Goal: Task Accomplishment & Management: Manage account settings

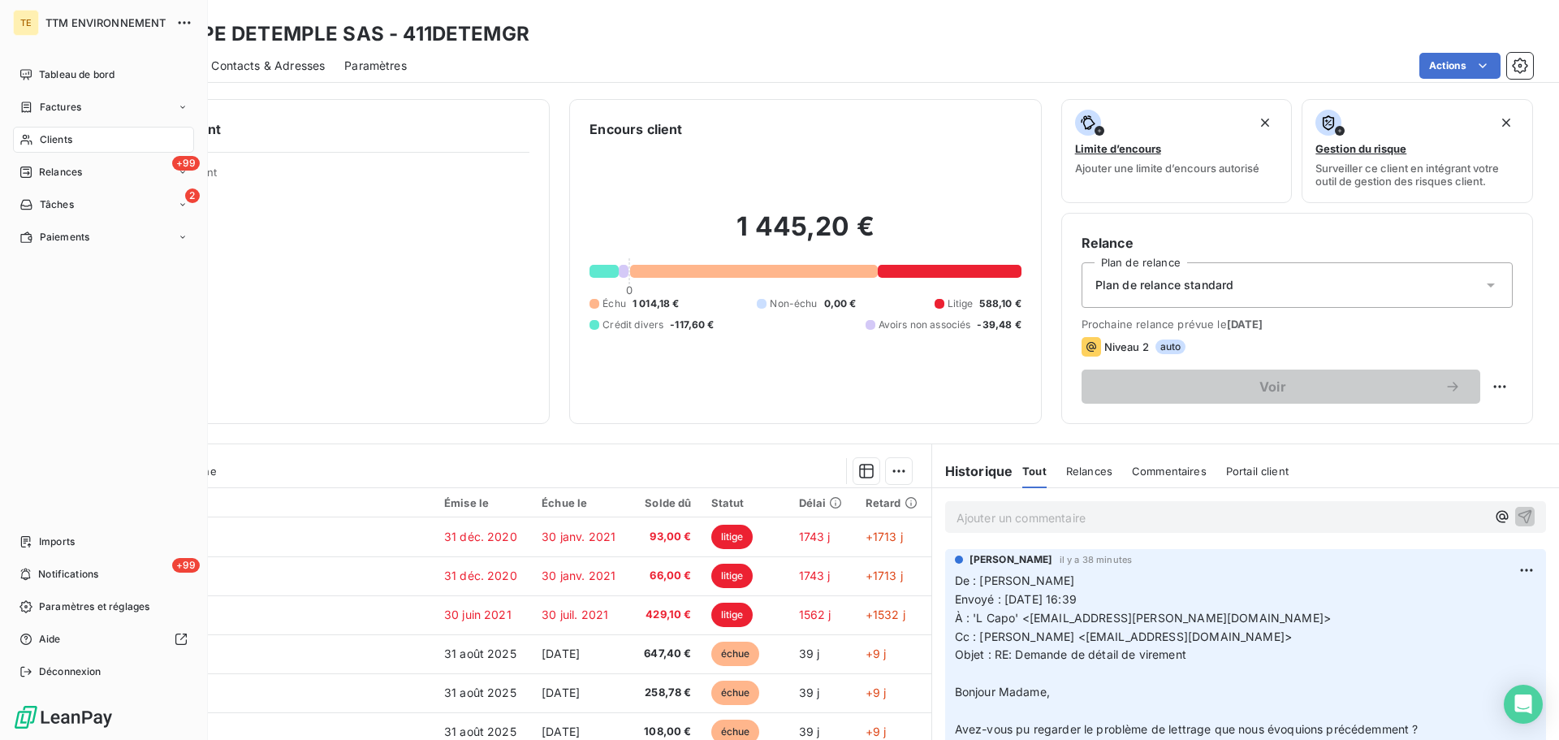
click at [25, 145] on icon at bounding box center [26, 139] width 14 height 13
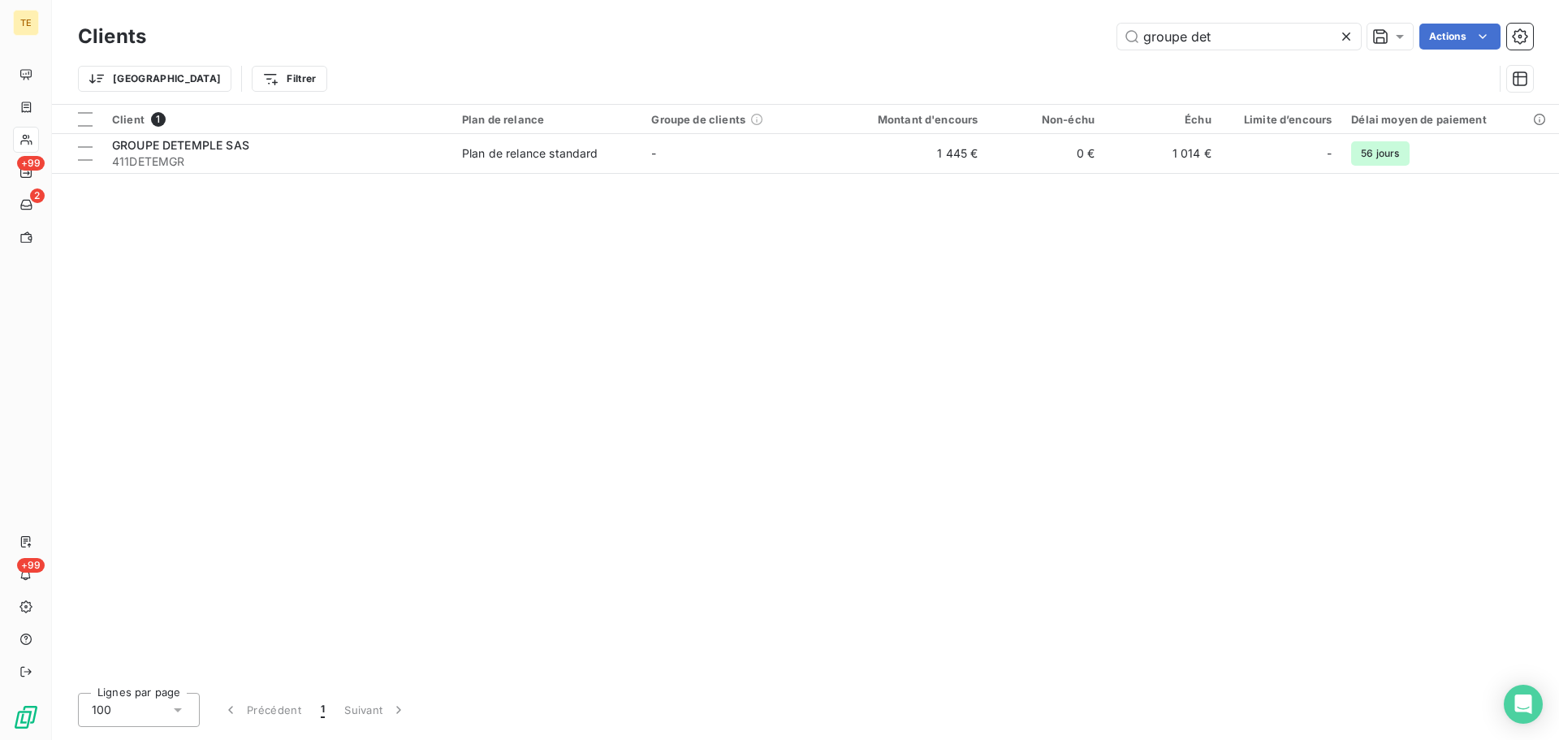
drag, startPoint x: 1125, startPoint y: 41, endPoint x: 875, endPoint y: 61, distance: 250.8
click at [876, 58] on div "Clients groupe det Actions Trier Filtrer" at bounding box center [805, 61] width 1455 height 84
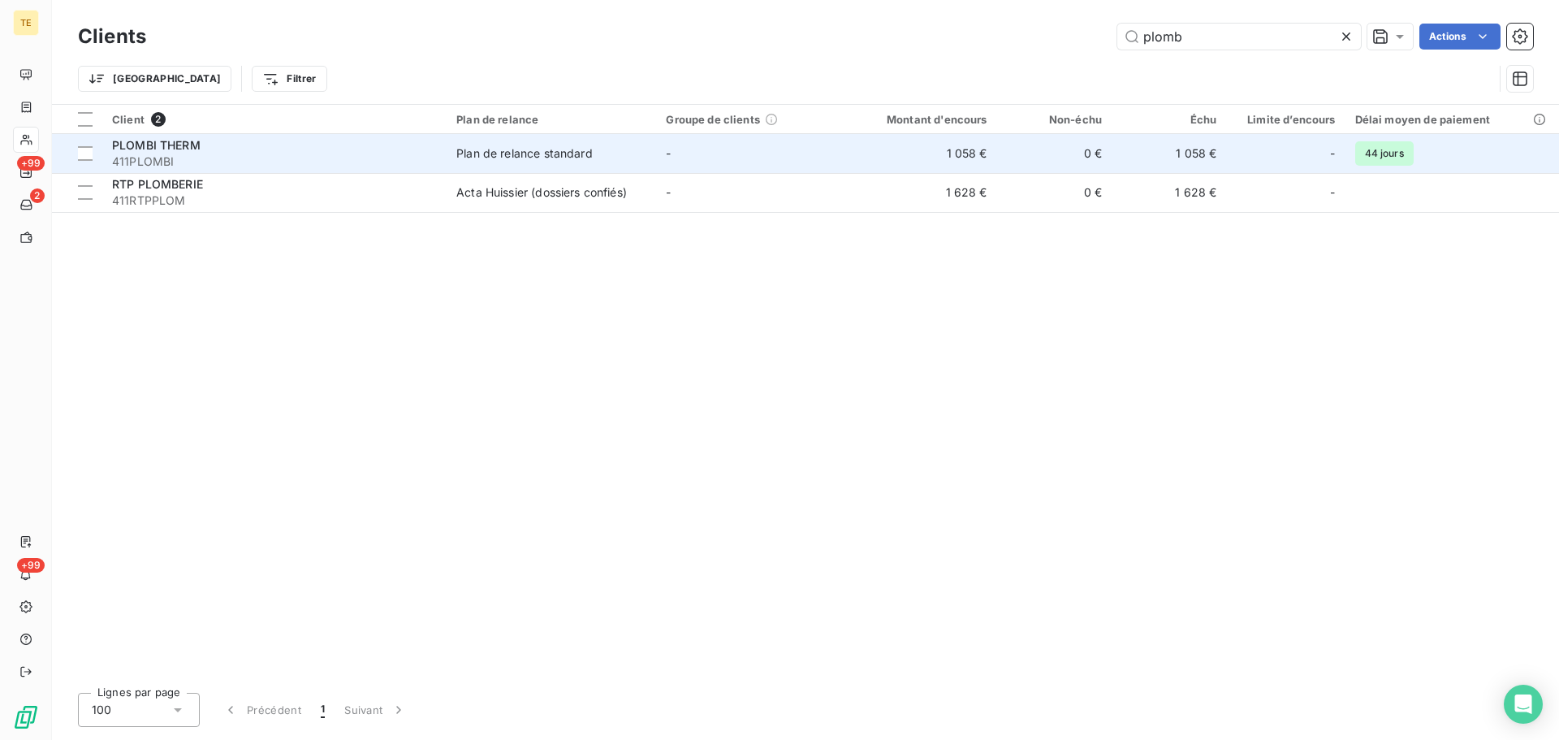
type input "plomb"
click at [418, 144] on div "PLOMBI THERM" at bounding box center [274, 145] width 325 height 16
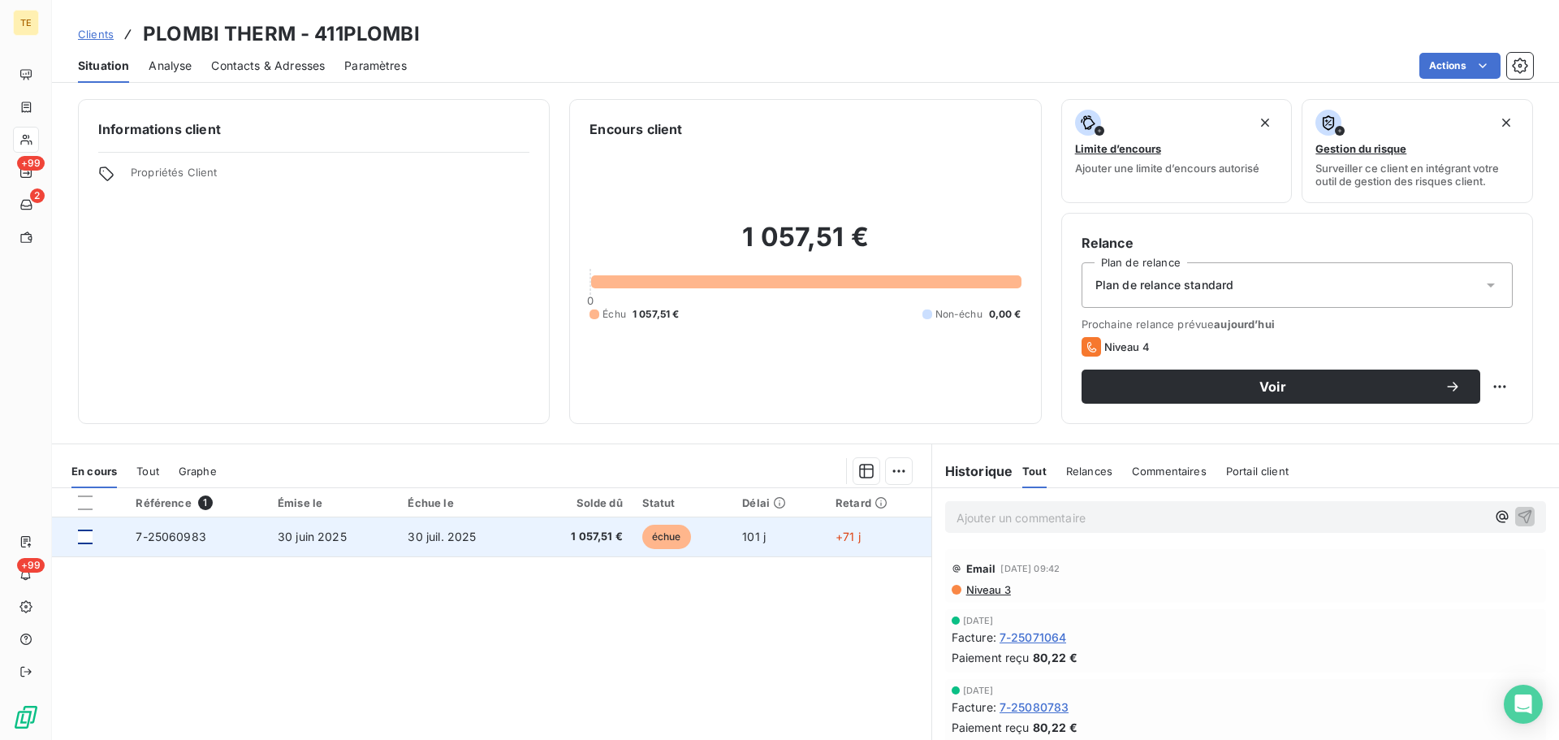
click at [82, 537] on div at bounding box center [85, 536] width 15 height 15
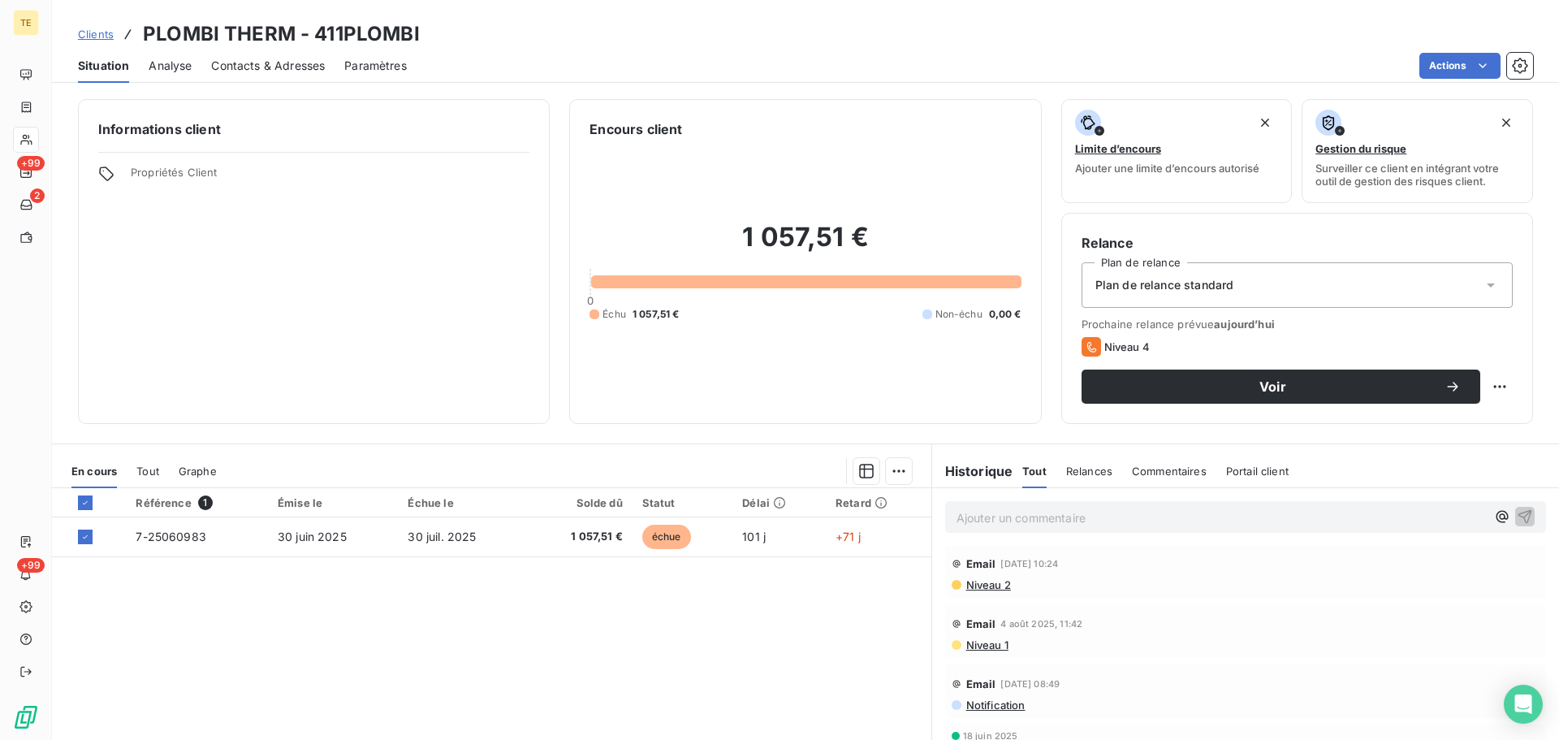
scroll to position [244, 0]
click at [976, 607] on span "Niveau 3" at bounding box center [987, 605] width 46 height 13
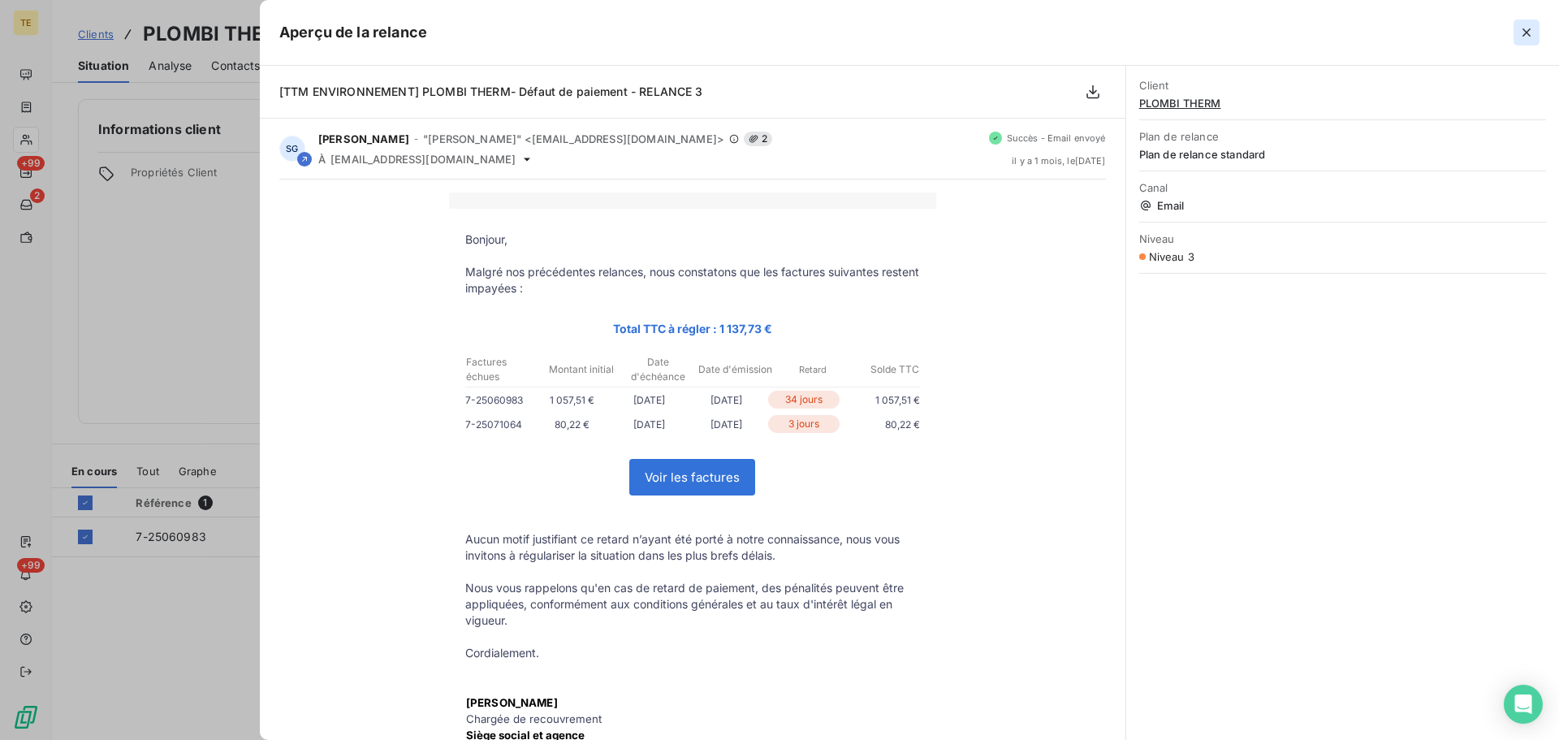
click at [1528, 30] on icon "button" at bounding box center [1526, 32] width 8 height 8
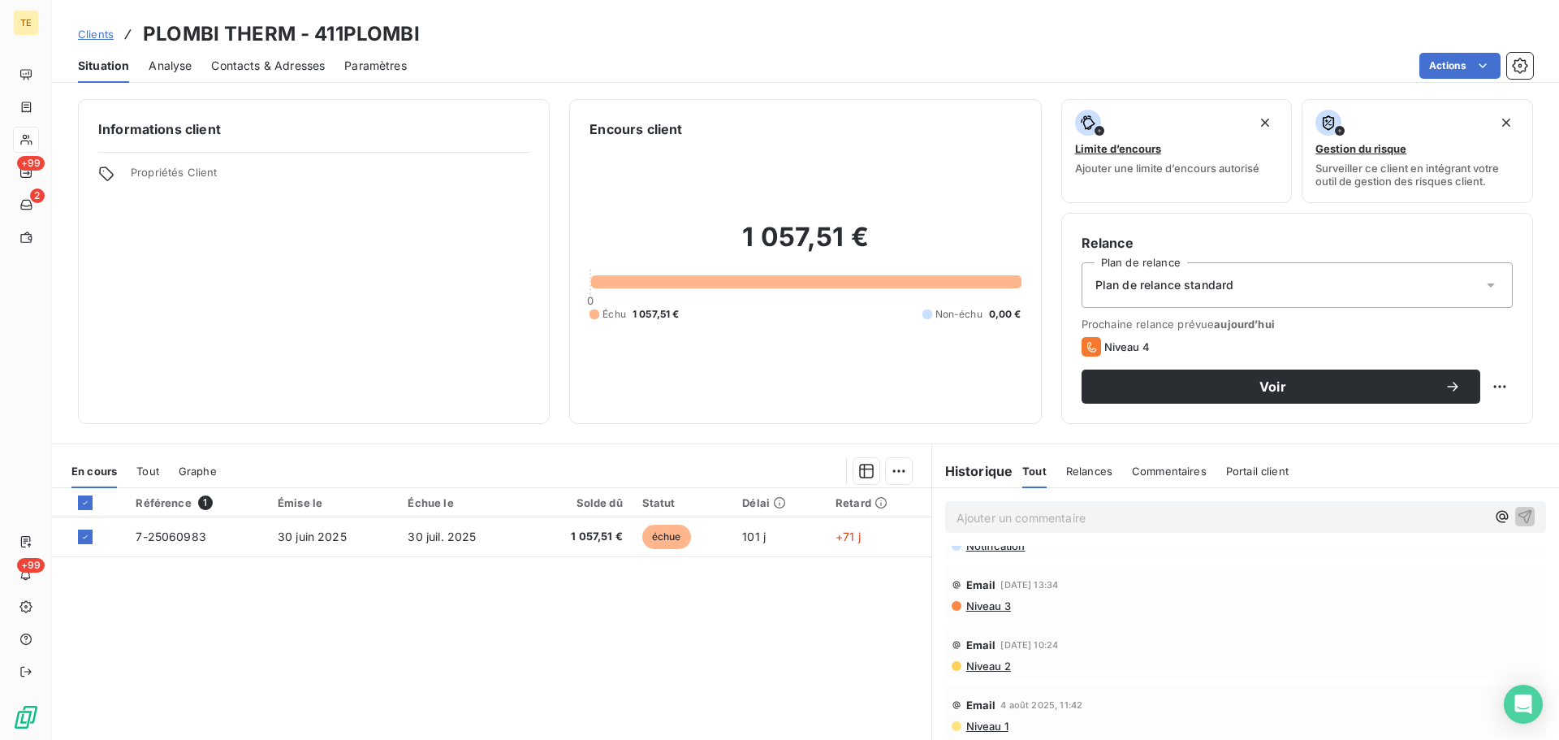
click at [895, 484] on div "En cours Tout Graphe" at bounding box center [491, 471] width 879 height 34
click at [894, 480] on html "TE +99 2 +99 Clients PLOMBI THERM - 411PLOMBI Situation Analyse Contacts & Adre…" at bounding box center [779, 370] width 1559 height 740
click at [740, 538] on div "Ajouter une promesse de paiement (1 facture)" at bounding box center [753, 536] width 287 height 26
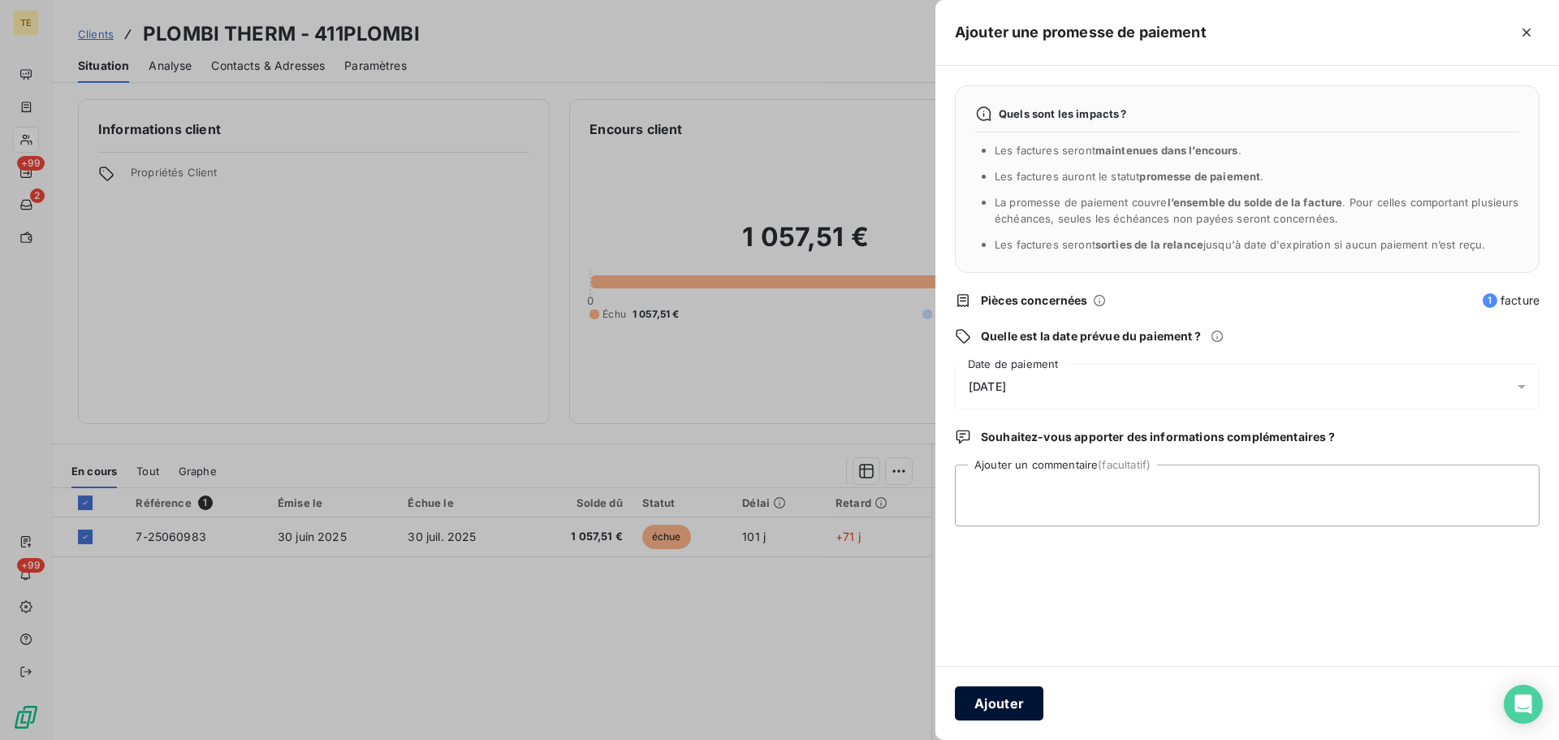
click at [994, 700] on button "Ajouter" at bounding box center [999, 703] width 88 height 34
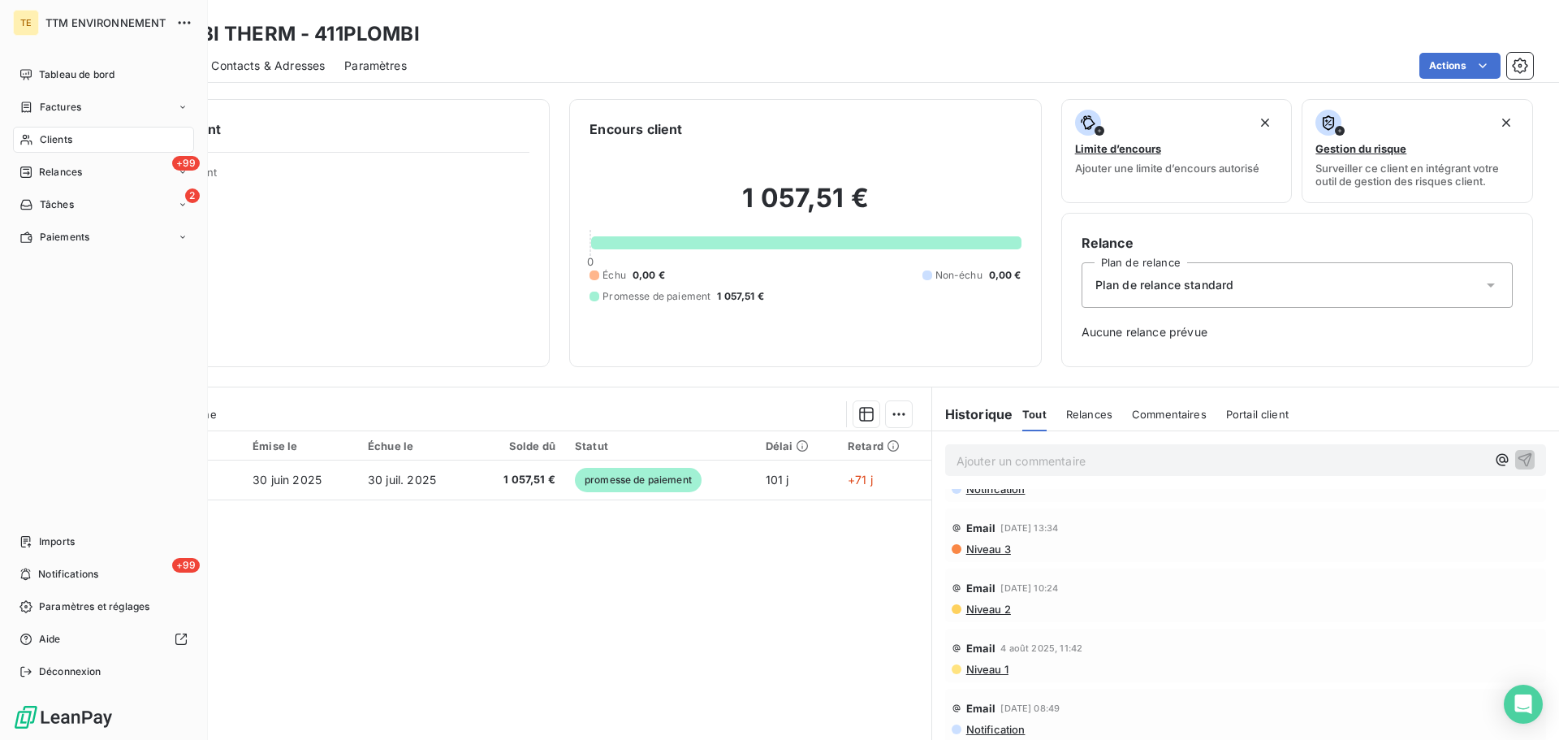
click at [42, 140] on span "Clients" at bounding box center [56, 139] width 32 height 15
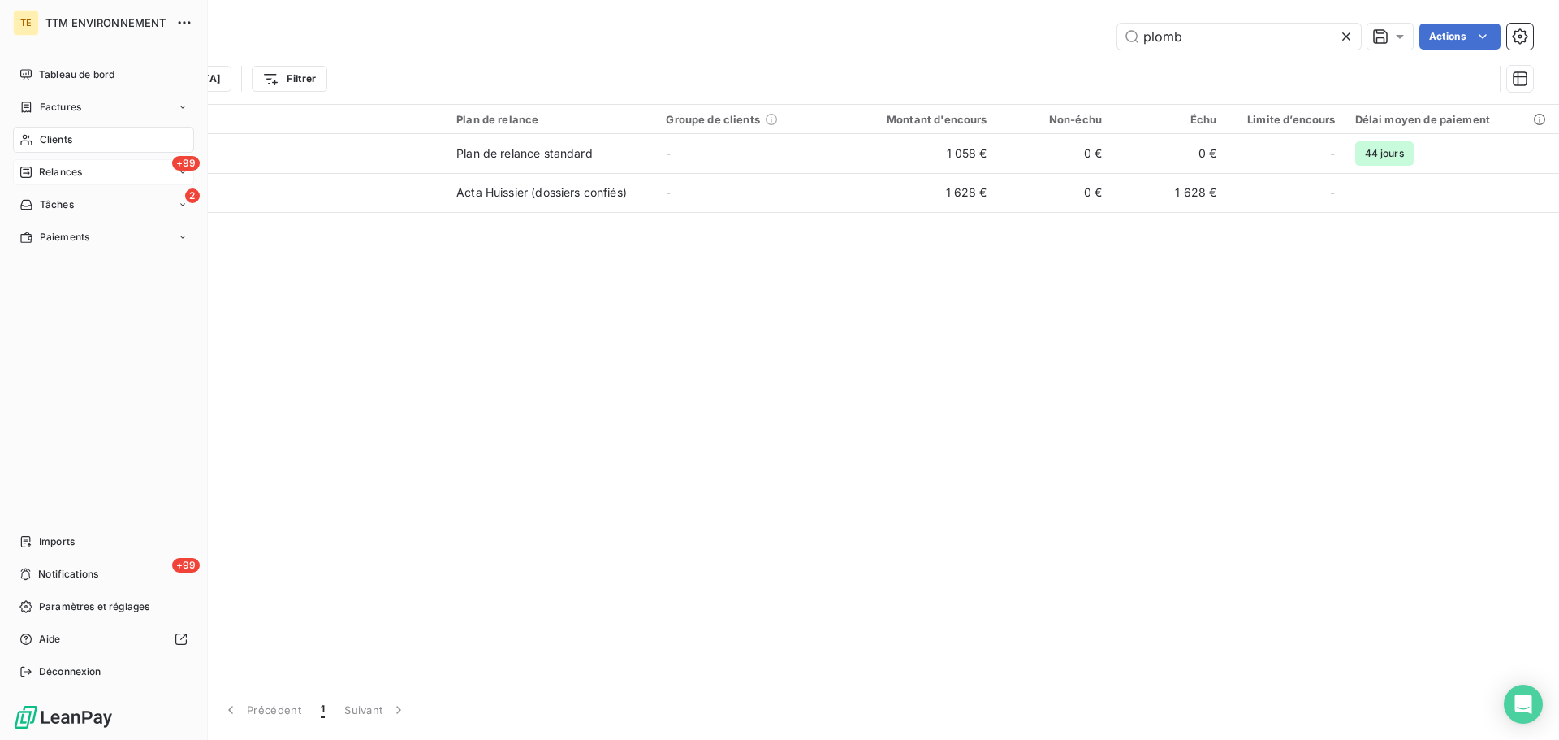
click at [67, 171] on span "Relances" at bounding box center [60, 172] width 43 height 15
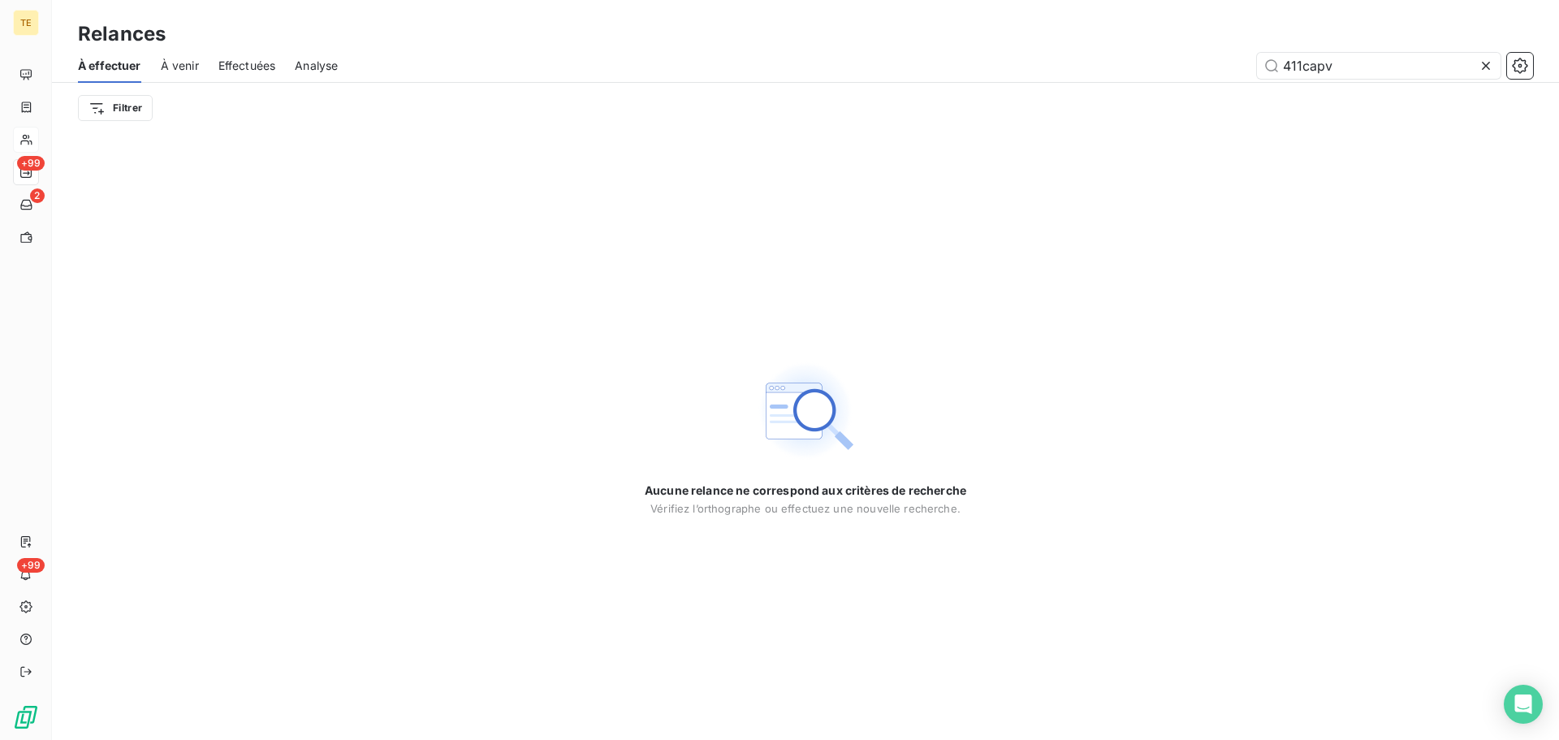
drag, startPoint x: 1271, startPoint y: 33, endPoint x: 935, endPoint y: 11, distance: 336.8
click at [936, 11] on div "Relances À effectuer À venir Effectuées Analyse 411capv Filtrer" at bounding box center [805, 66] width 1507 height 133
drag, startPoint x: 1201, startPoint y: 36, endPoint x: 1038, endPoint y: 23, distance: 163.7
click at [1050, 28] on div "Relances" at bounding box center [805, 33] width 1507 height 29
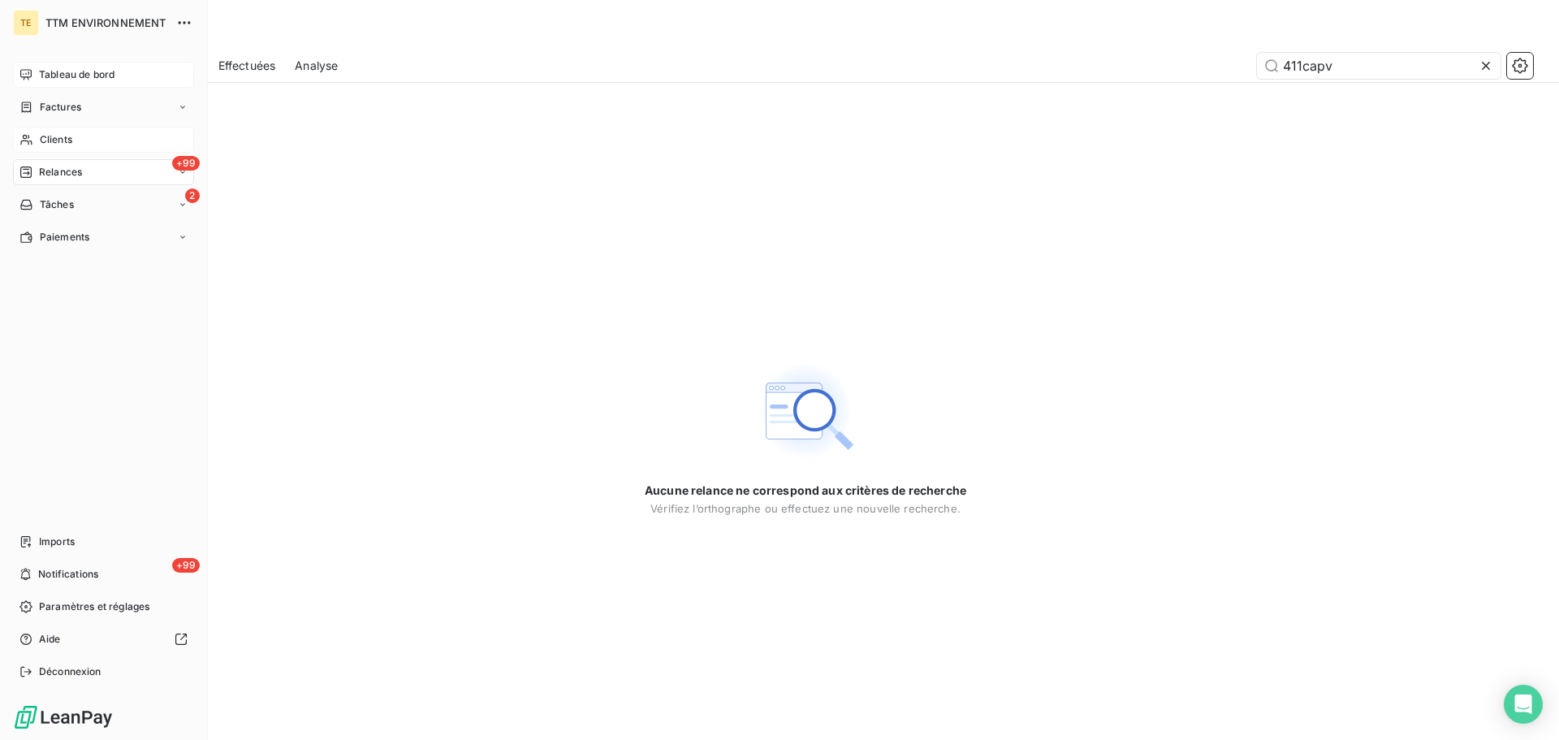
click at [79, 74] on span "Tableau de bord" at bounding box center [76, 74] width 75 height 15
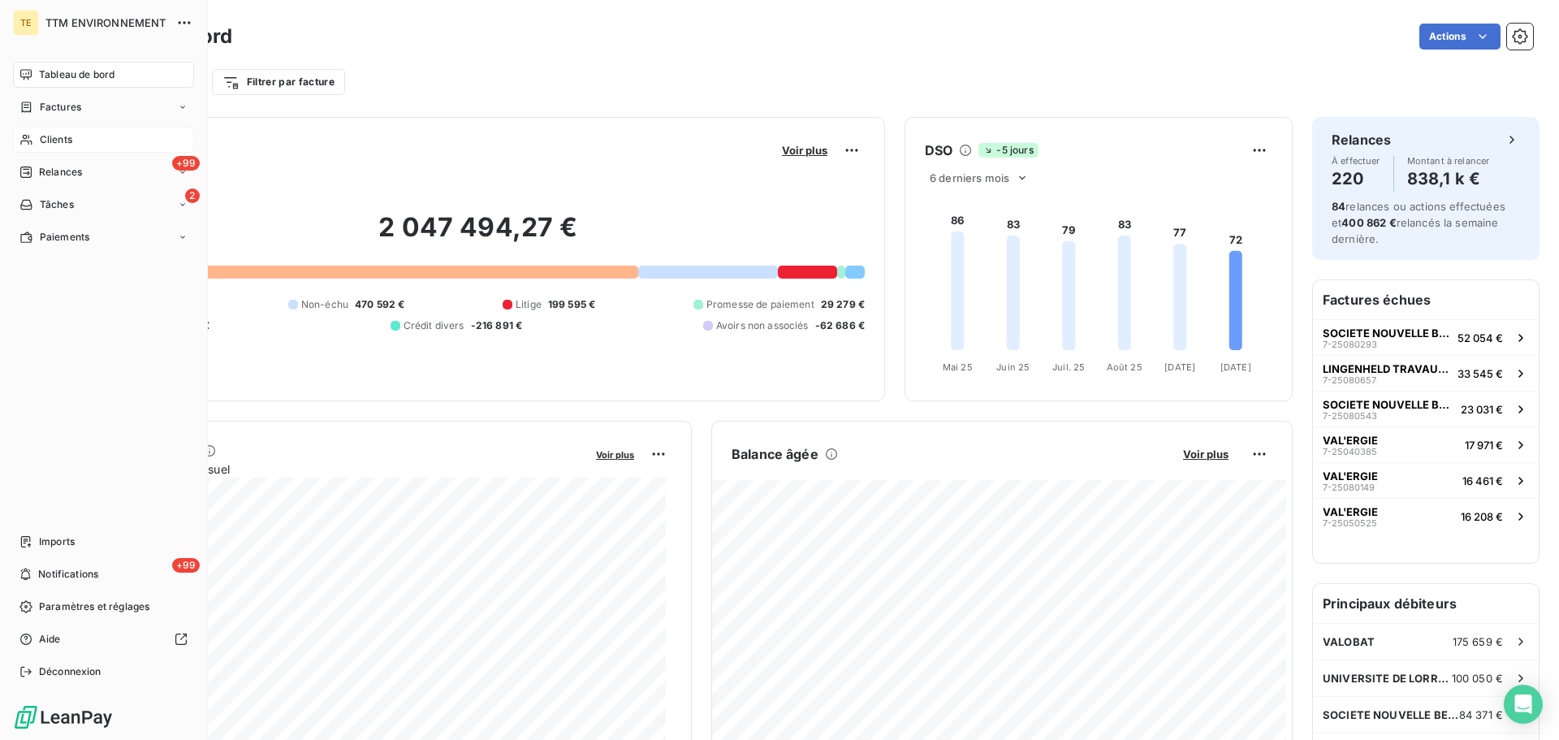
drag, startPoint x: 61, startPoint y: 172, endPoint x: 149, endPoint y: 149, distance: 91.6
click at [63, 170] on span "Relances" at bounding box center [60, 172] width 43 height 15
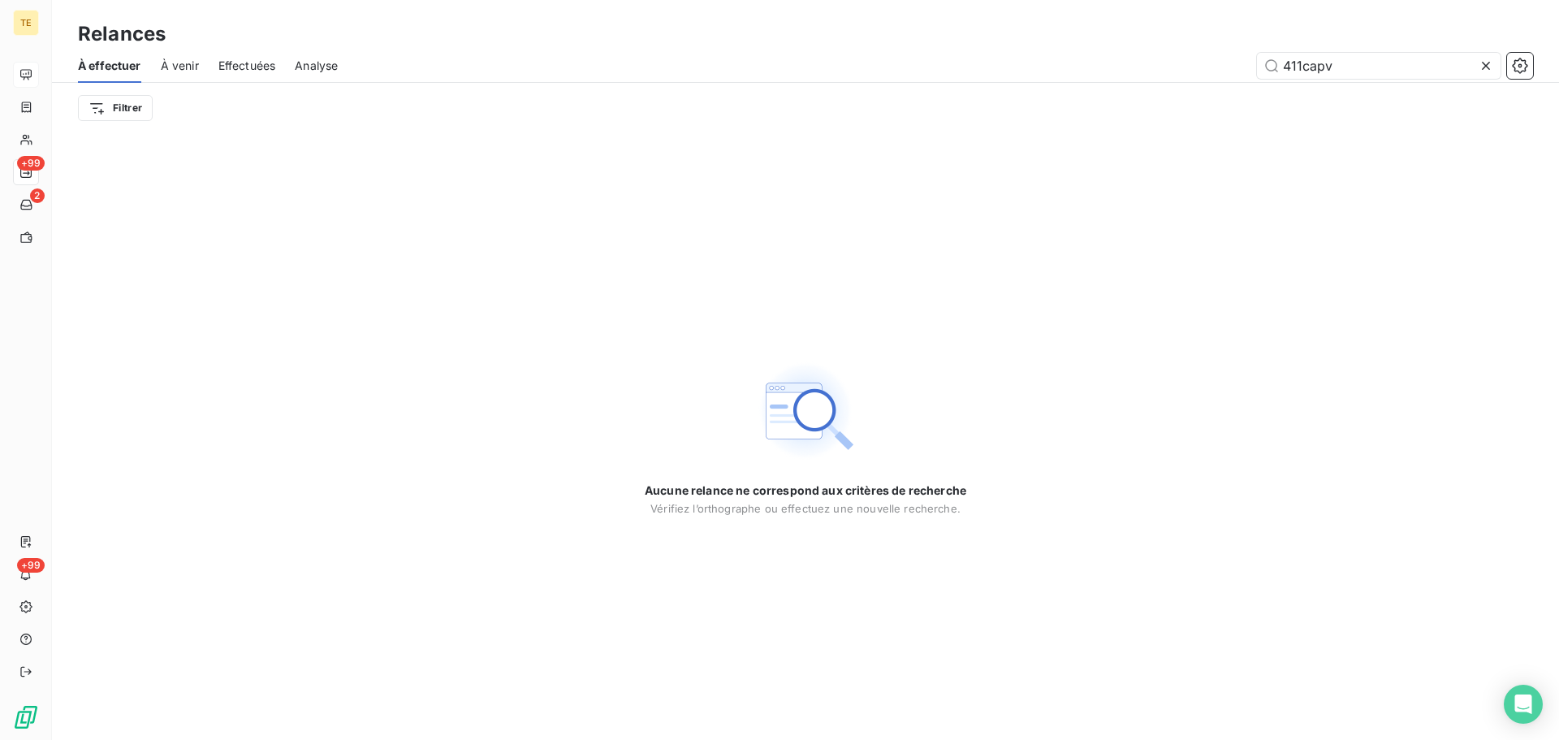
drag, startPoint x: 1357, startPoint y: 67, endPoint x: 1182, endPoint y: 60, distance: 175.5
click at [1188, 68] on div "411capv" at bounding box center [944, 66] width 1175 height 26
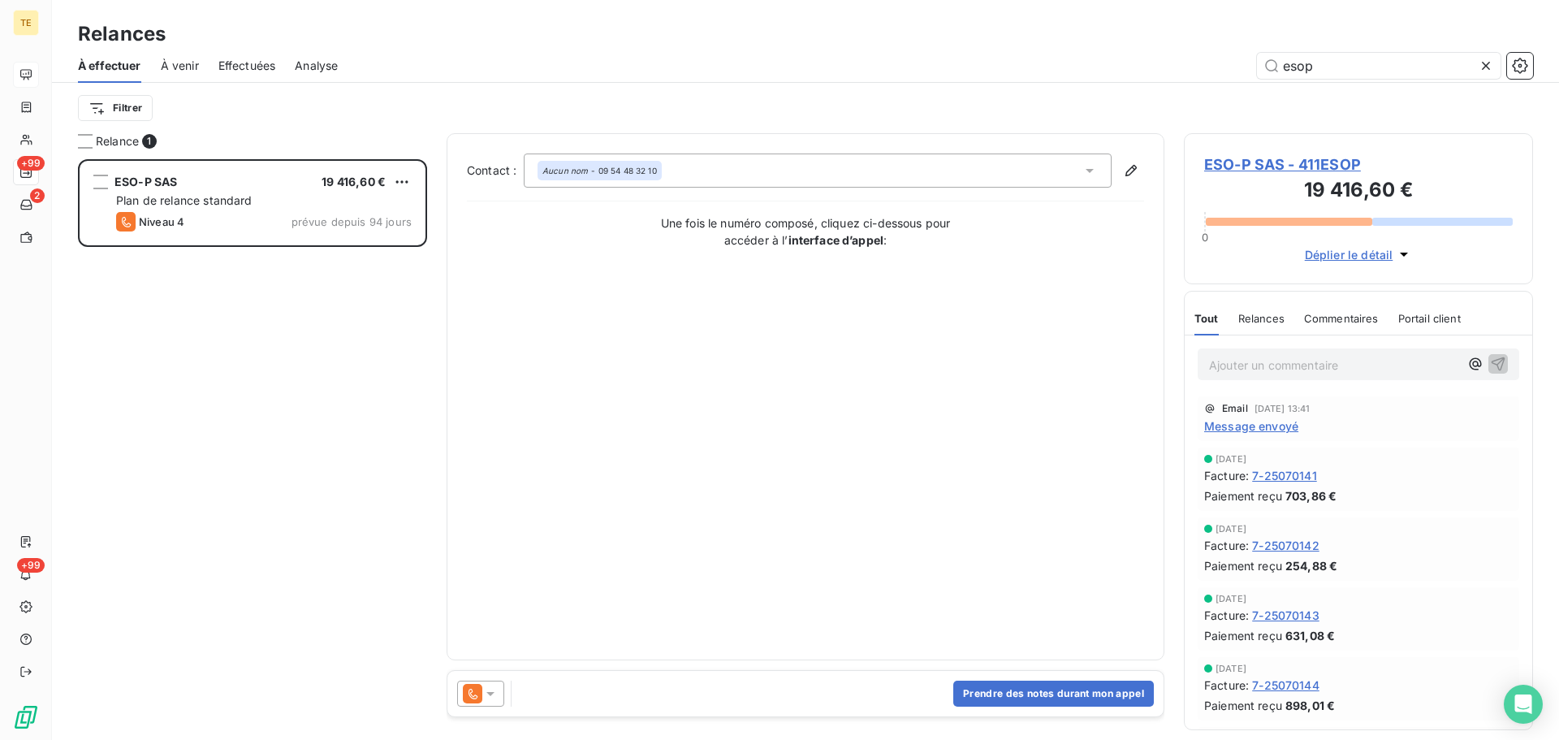
scroll to position [568, 337]
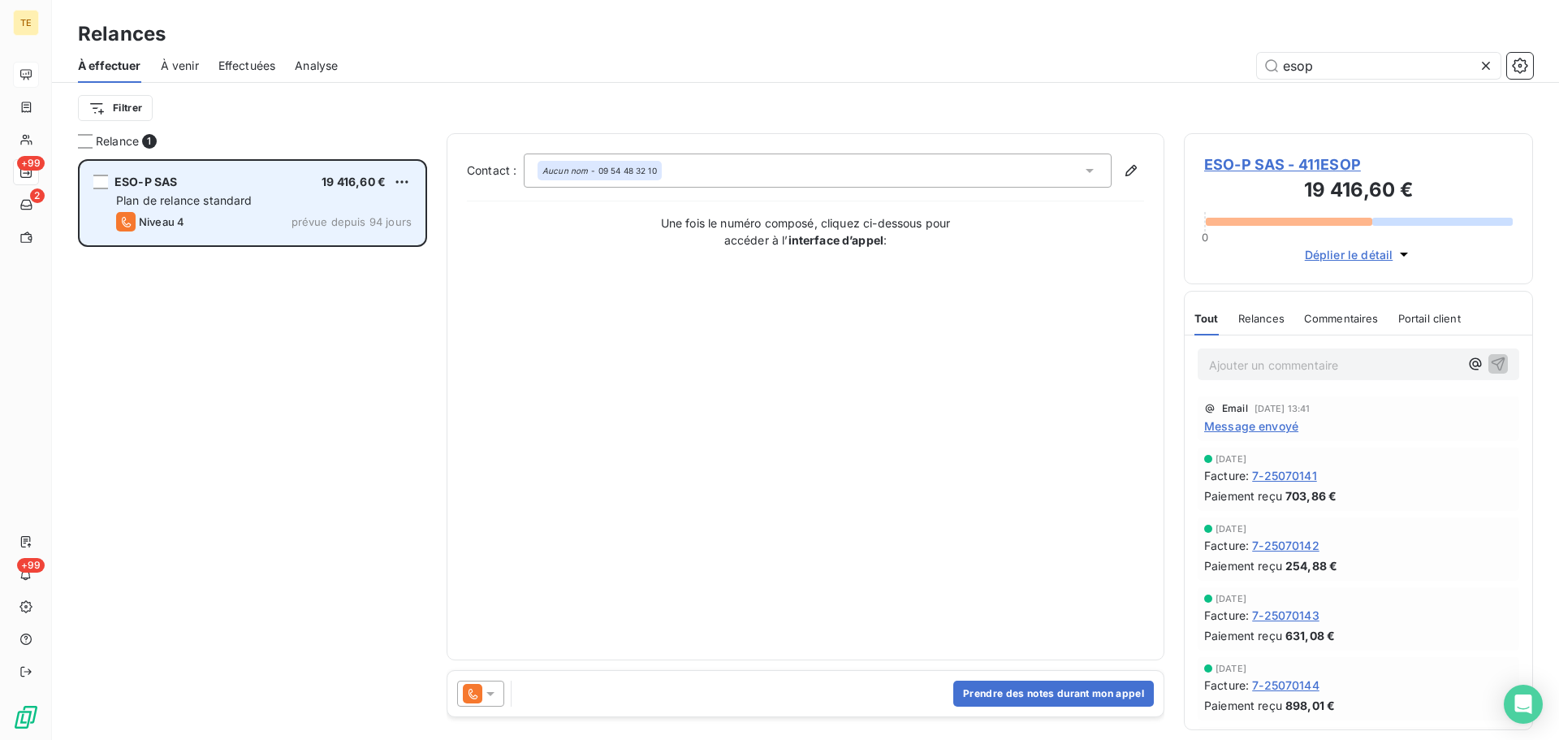
type input "esop"
click at [182, 203] on span "Plan de relance standard" at bounding box center [184, 200] width 136 height 14
click at [186, 200] on span "Plan de relance standard" at bounding box center [184, 200] width 136 height 14
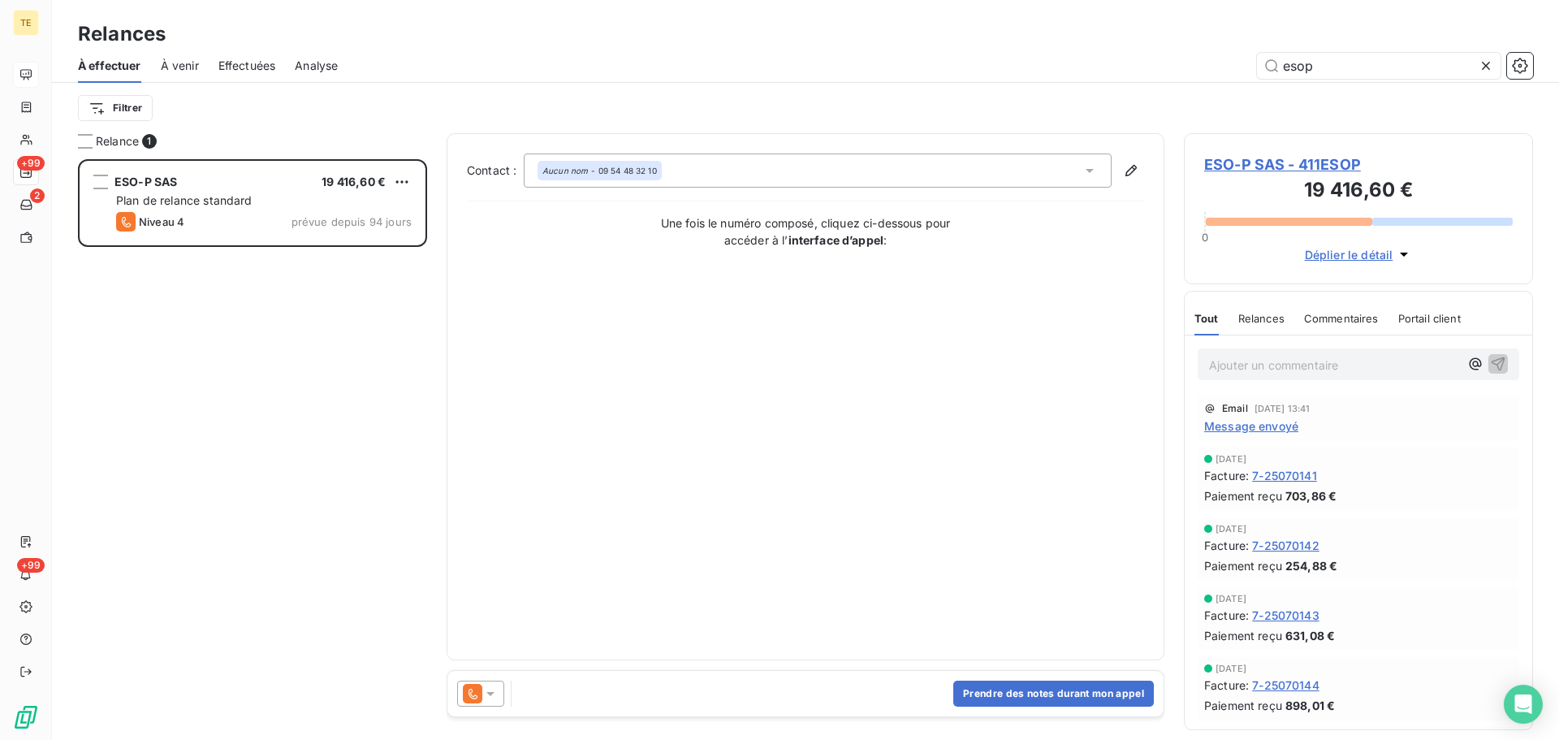
click at [1269, 421] on span "Message envoyé" at bounding box center [1251, 425] width 94 height 17
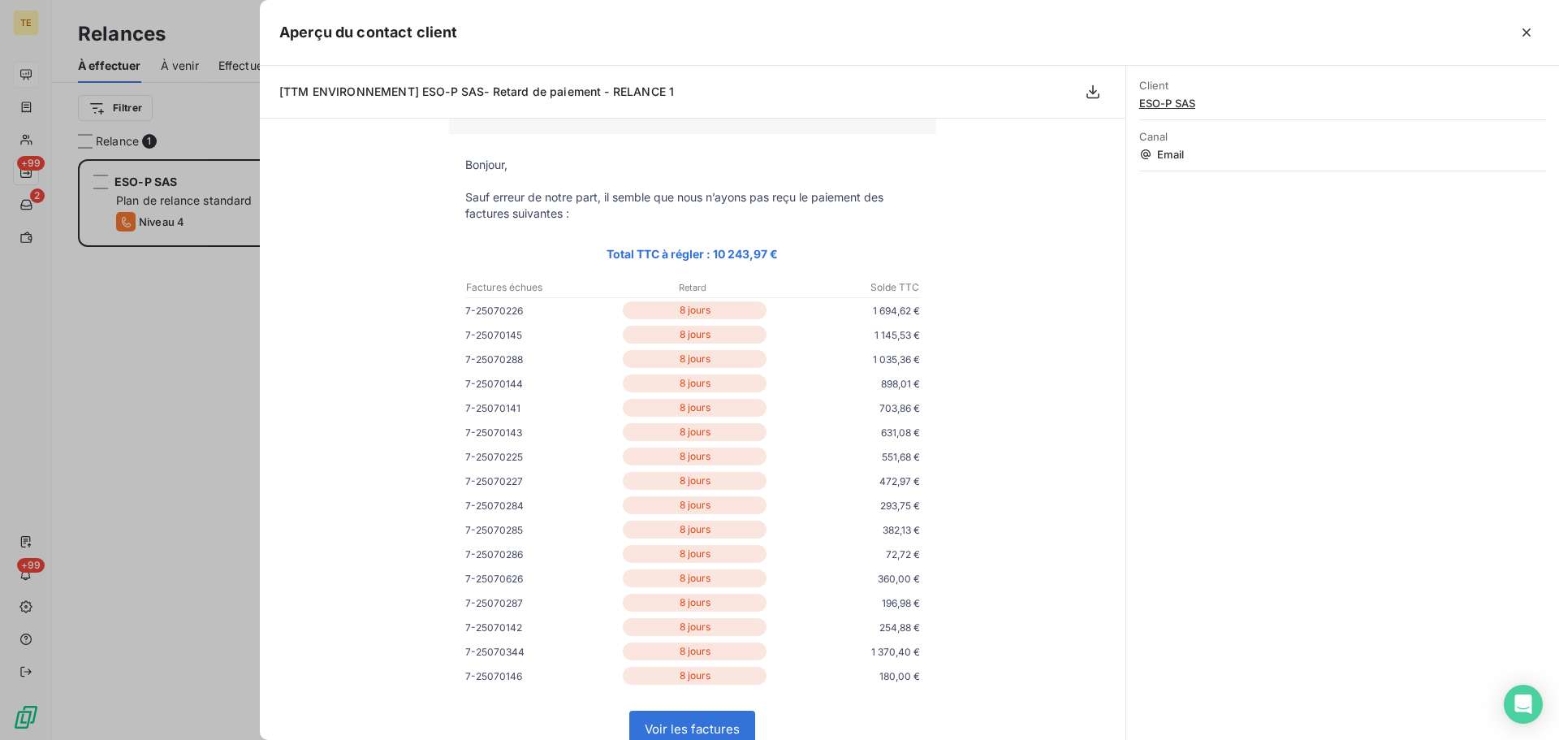
scroll to position [0, 0]
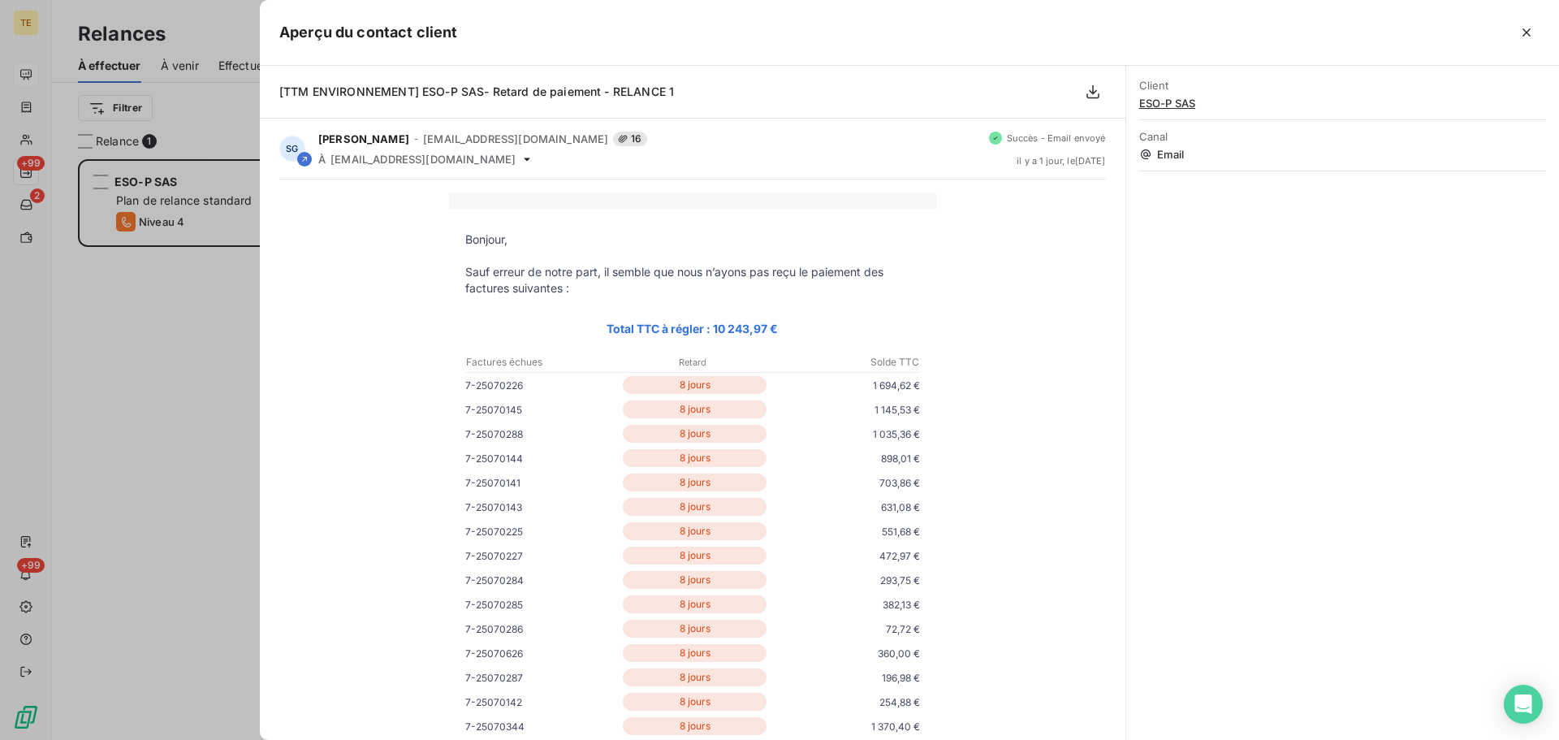
click at [158, 350] on div at bounding box center [779, 370] width 1559 height 740
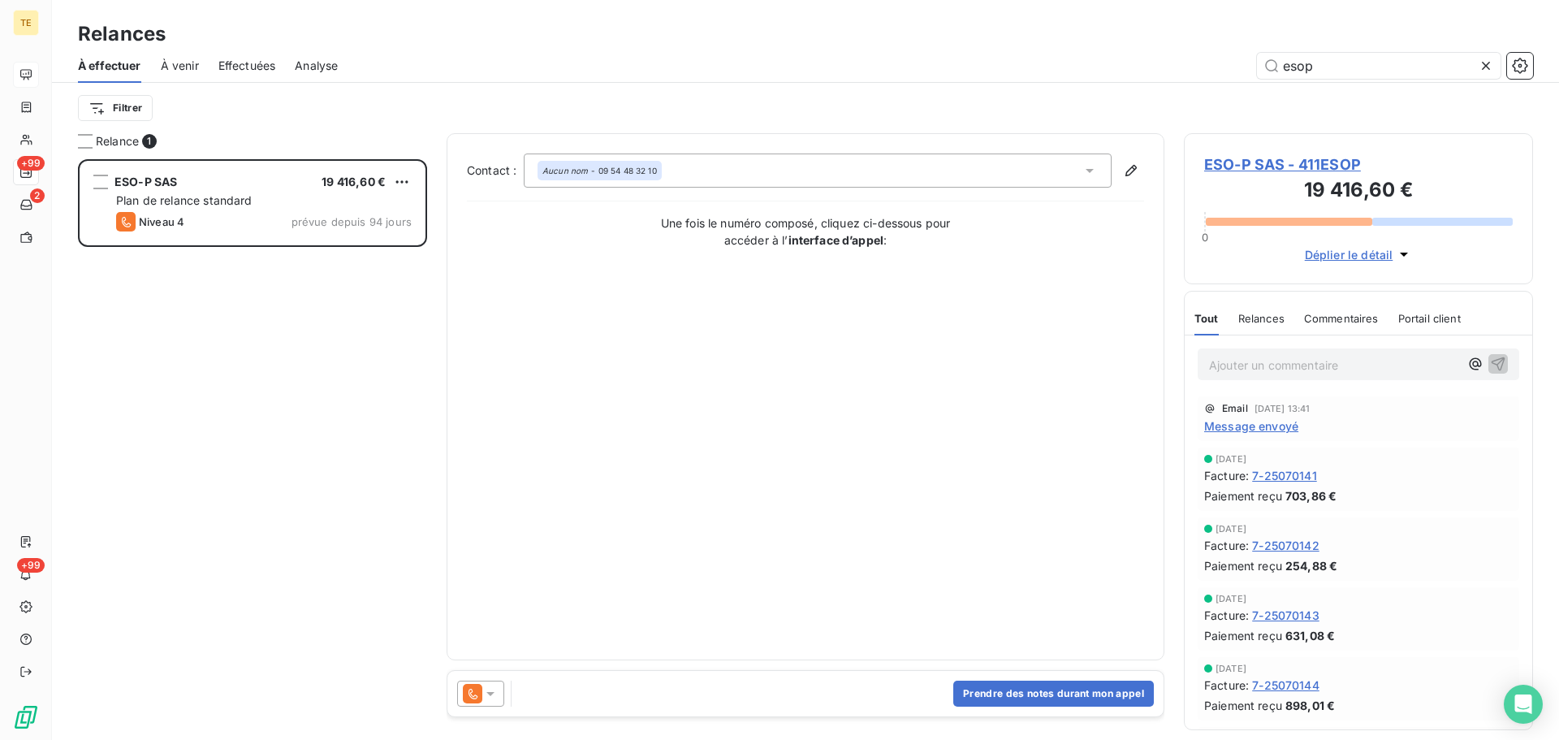
click at [1240, 428] on span "Message envoyé" at bounding box center [1251, 425] width 94 height 17
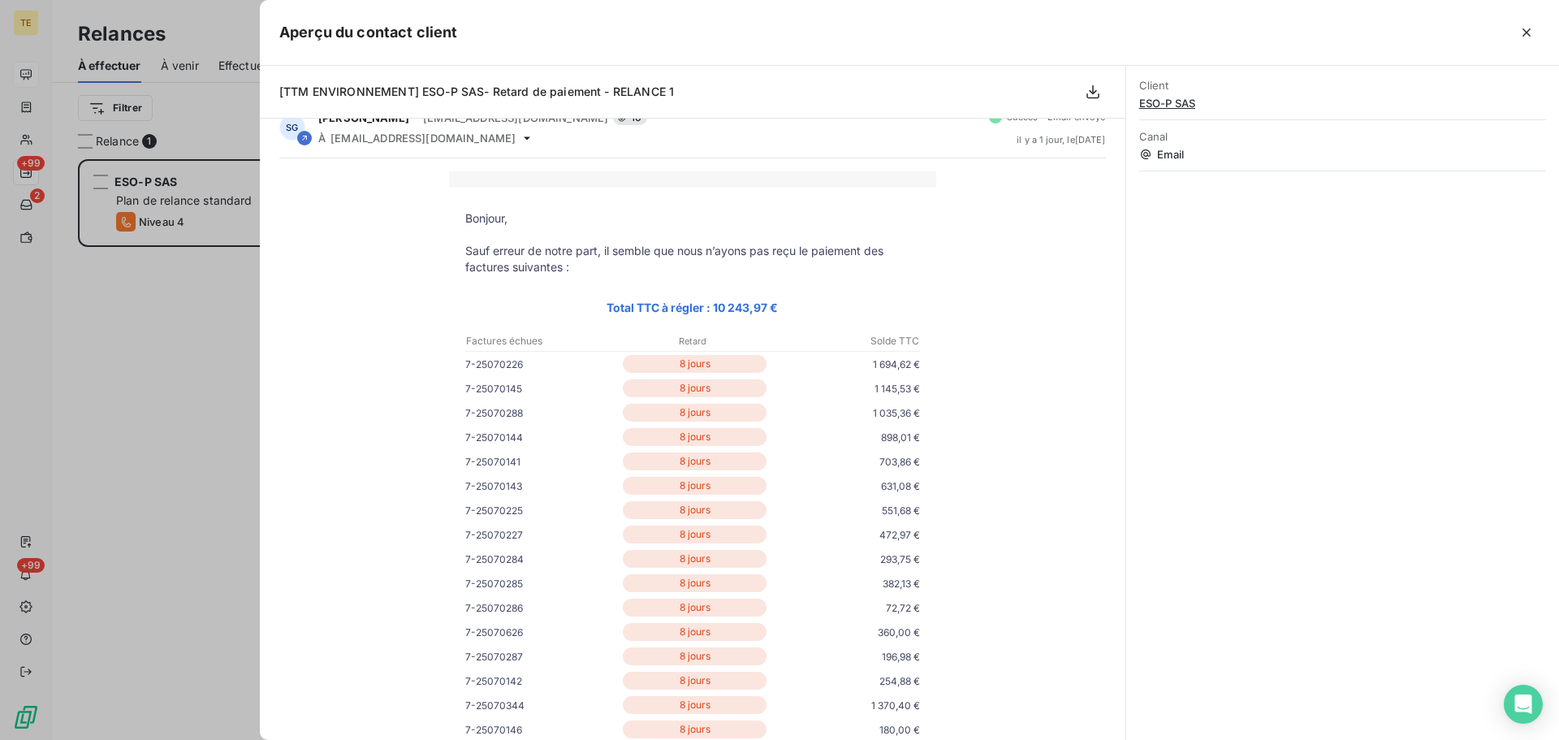
scroll to position [81, 0]
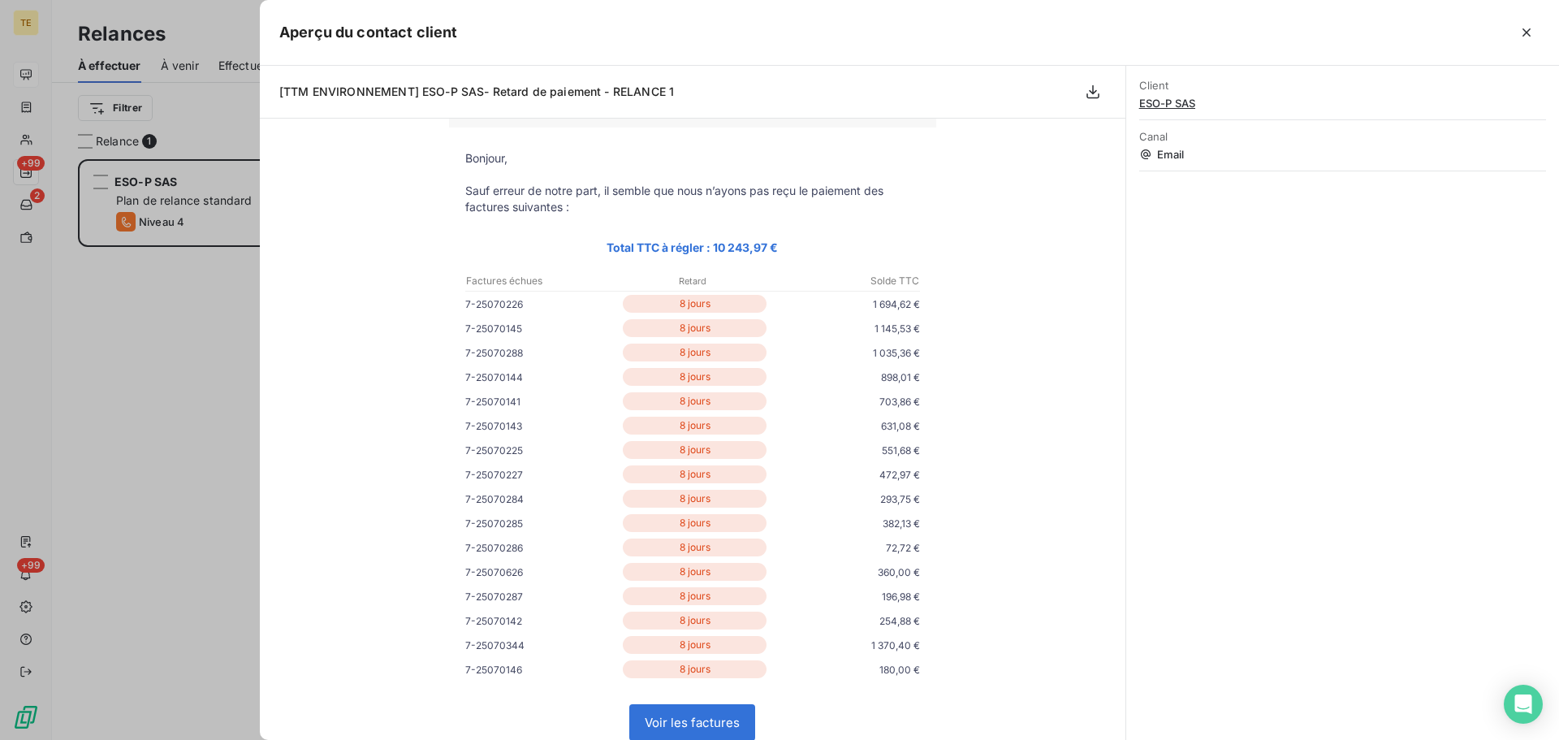
click at [164, 340] on div at bounding box center [779, 370] width 1559 height 740
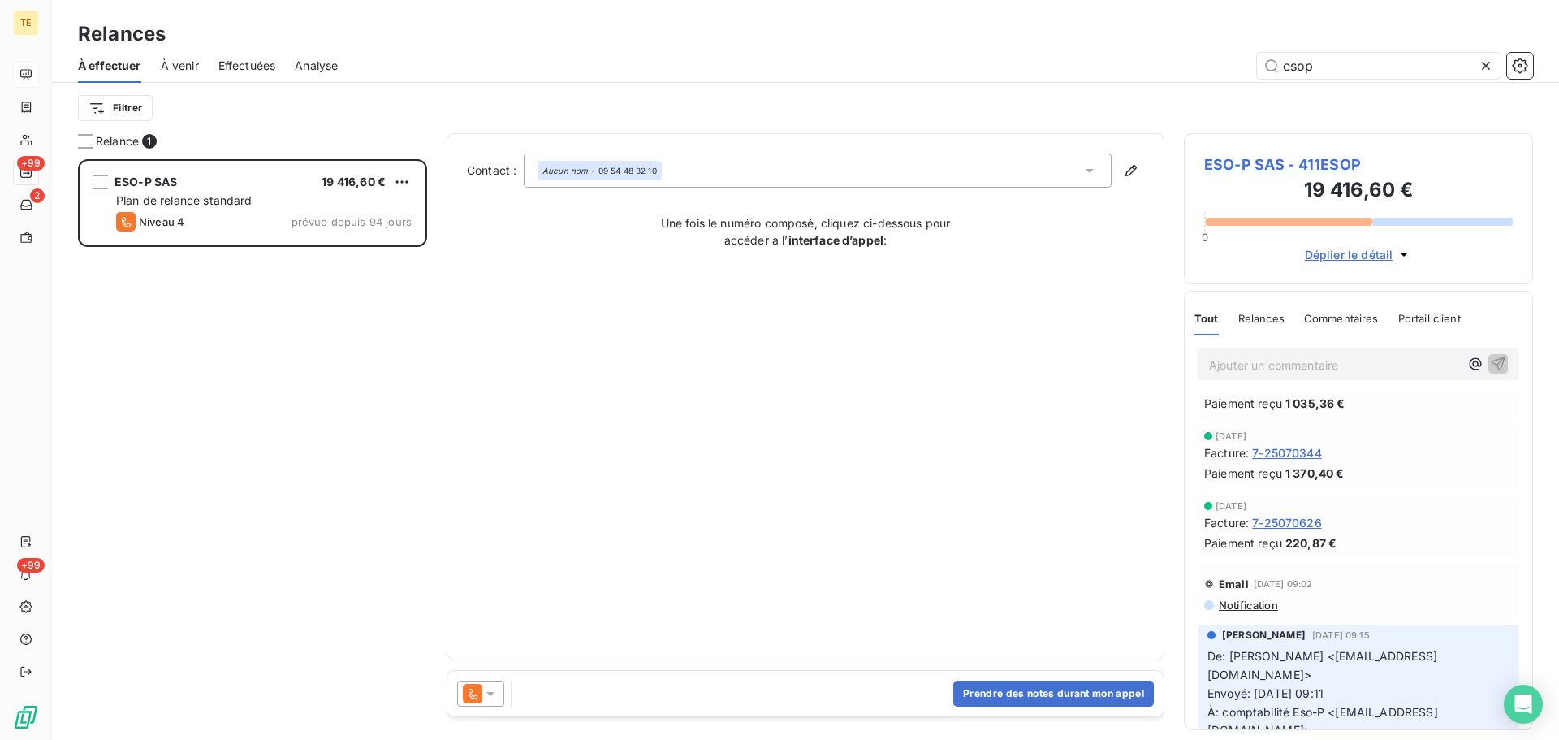
scroll to position [974, 0]
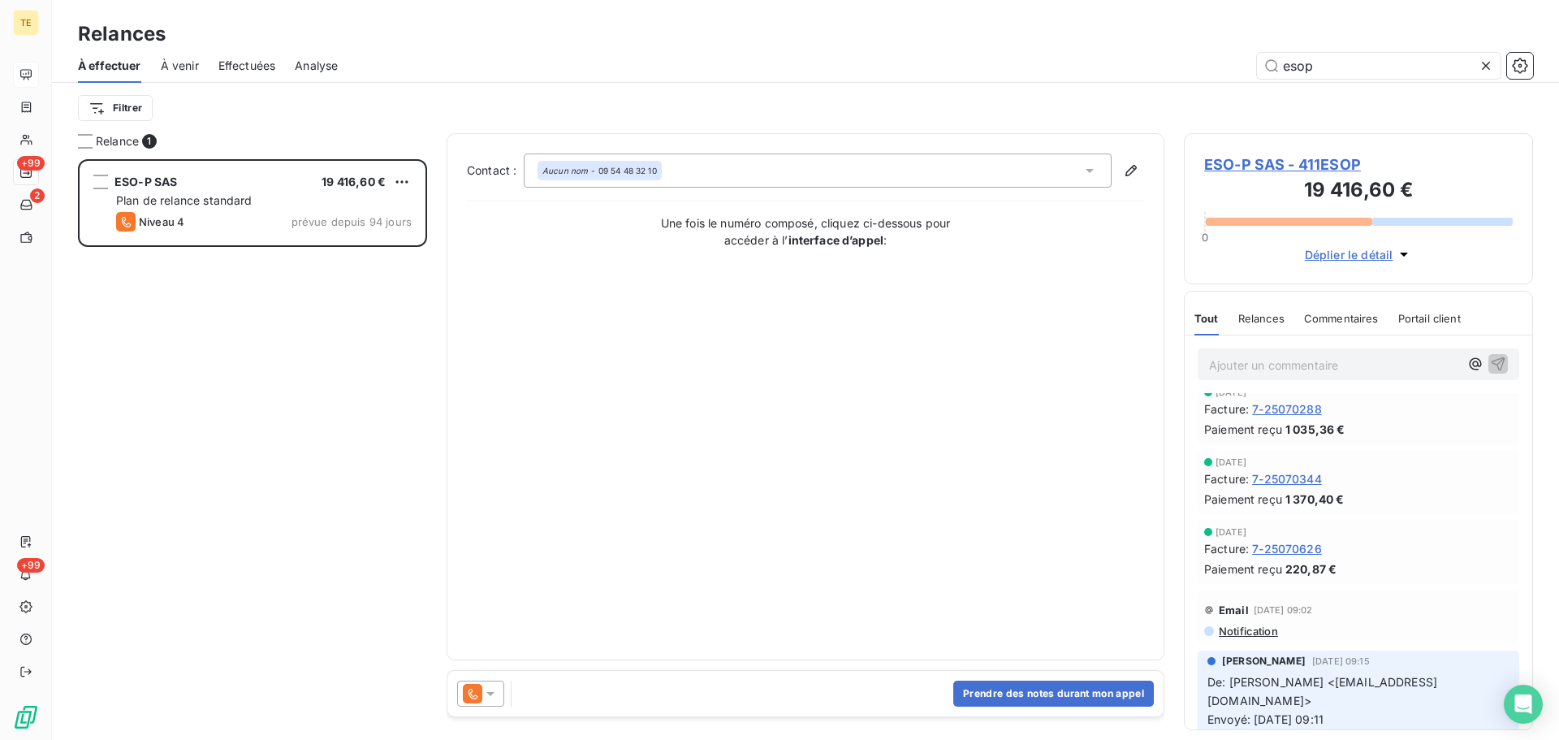
click at [1244, 321] on span "Relances" at bounding box center [1261, 318] width 46 height 13
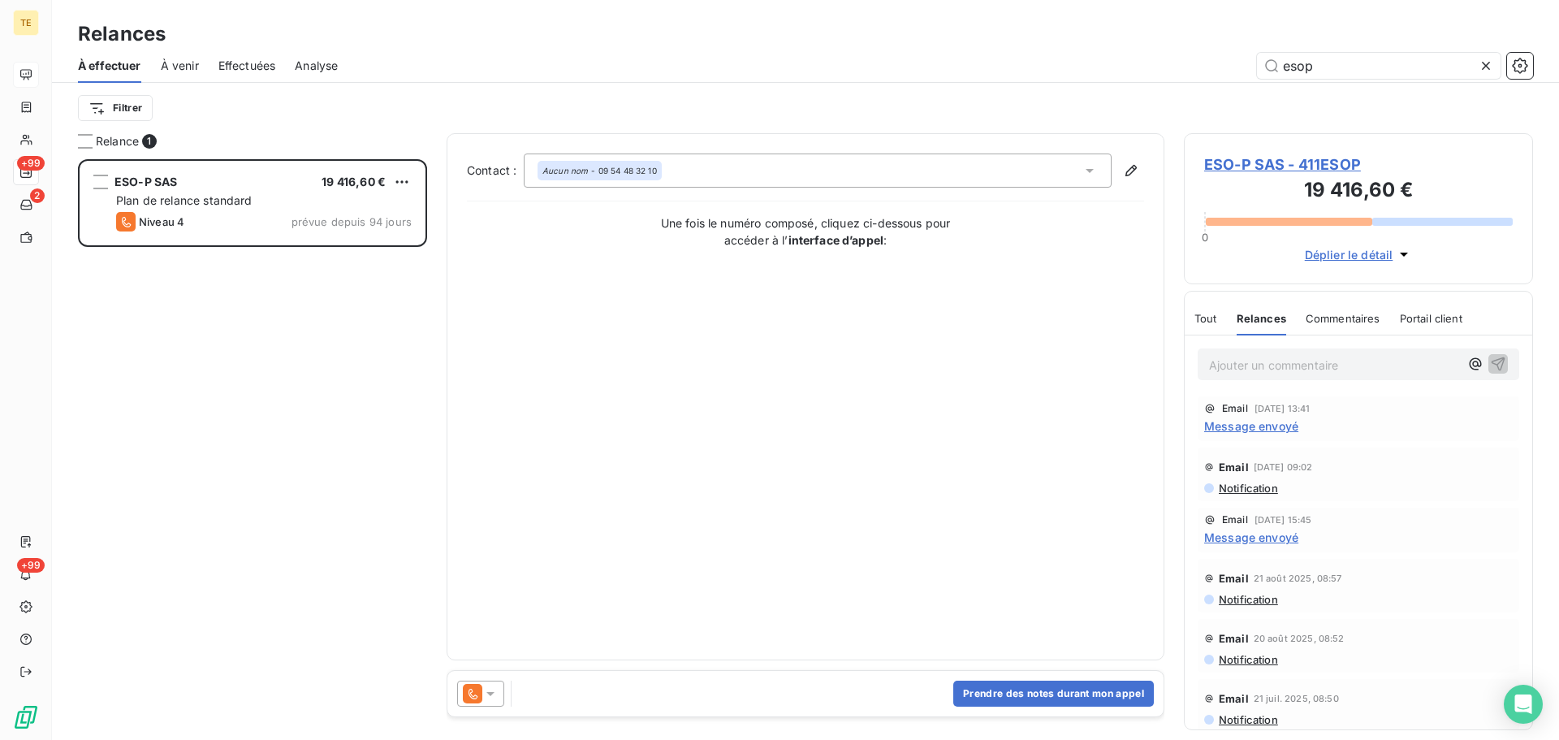
click at [1278, 539] on span "Message envoyé" at bounding box center [1251, 536] width 94 height 17
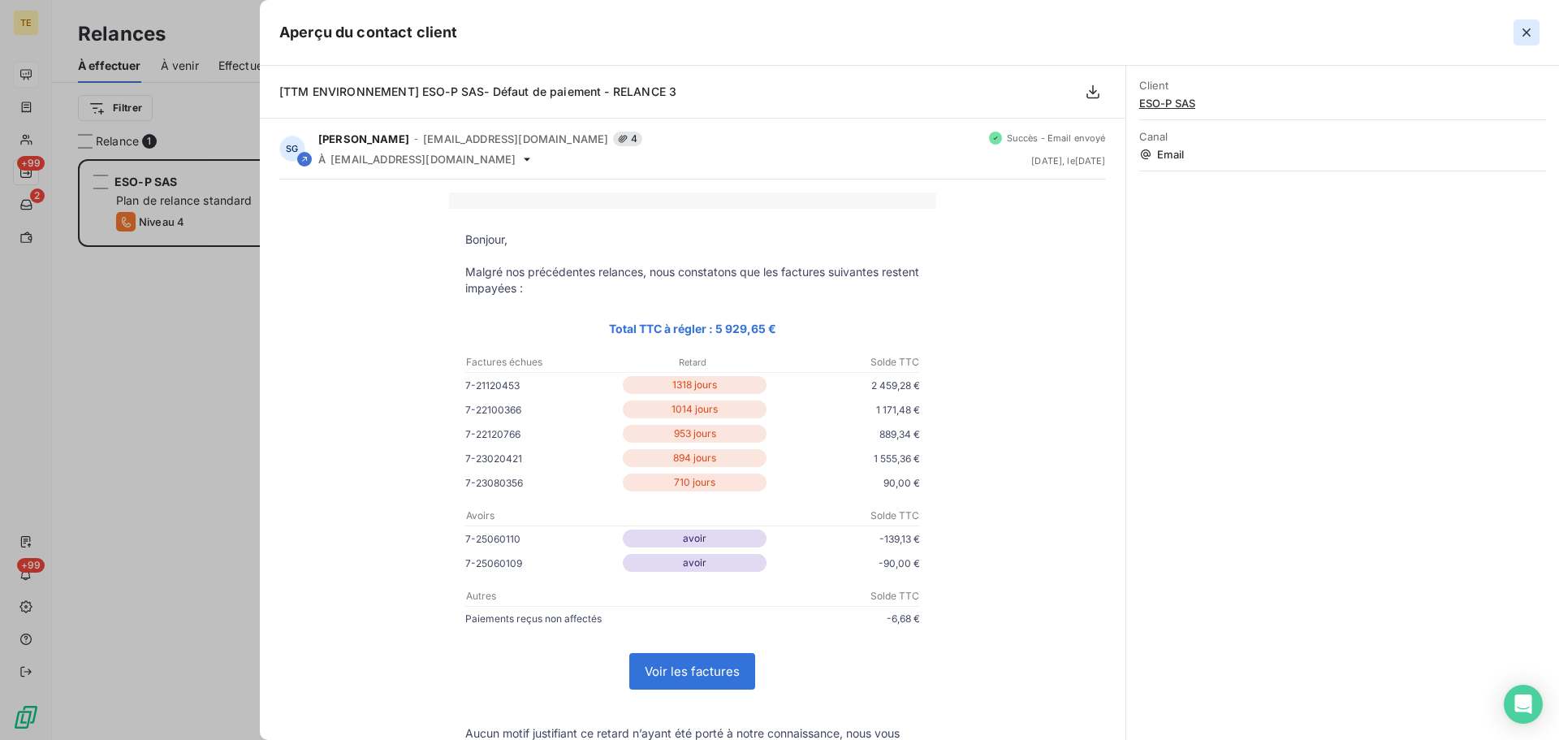
click at [1525, 32] on icon "button" at bounding box center [1526, 32] width 8 height 8
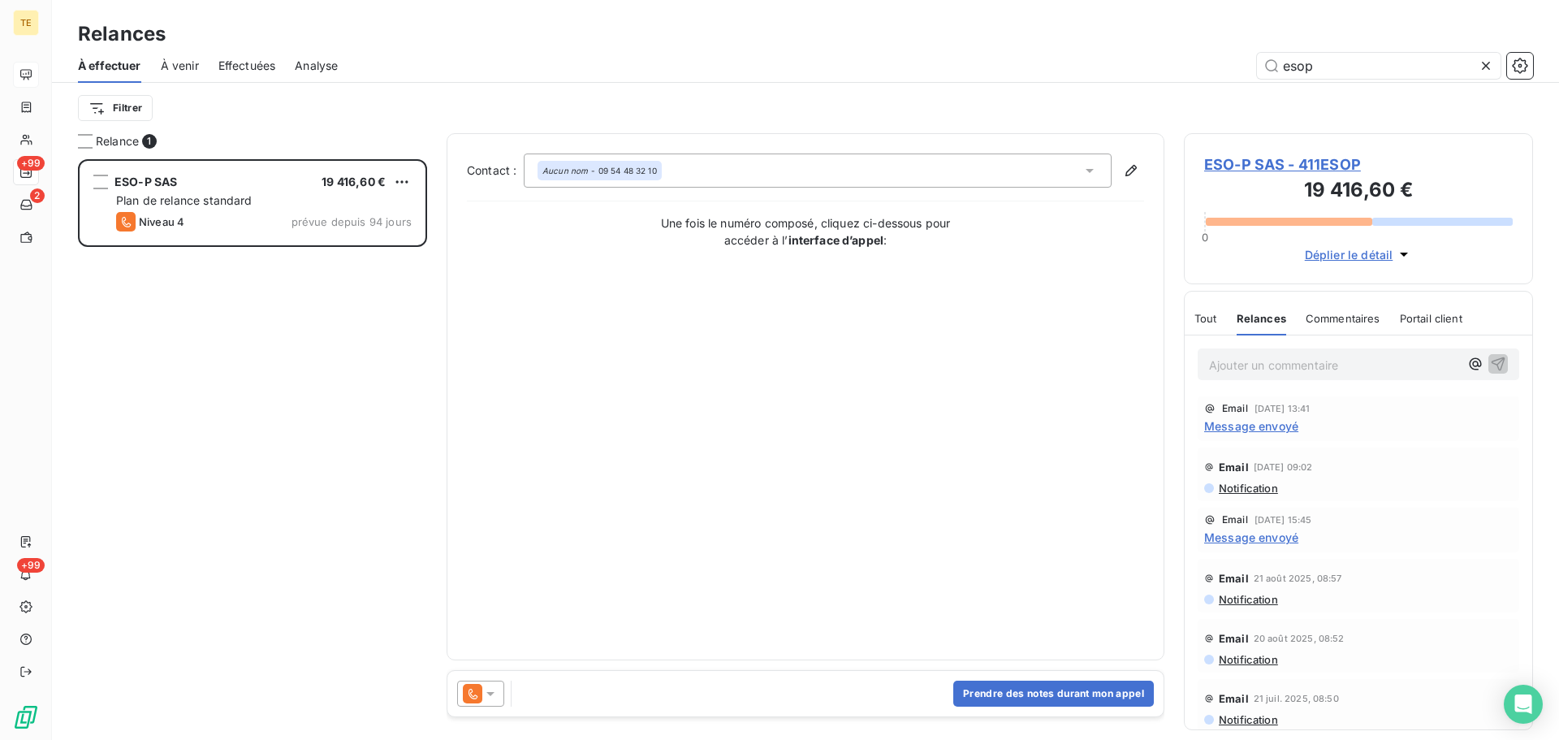
click at [1257, 429] on span "Message envoyé" at bounding box center [1251, 425] width 94 height 17
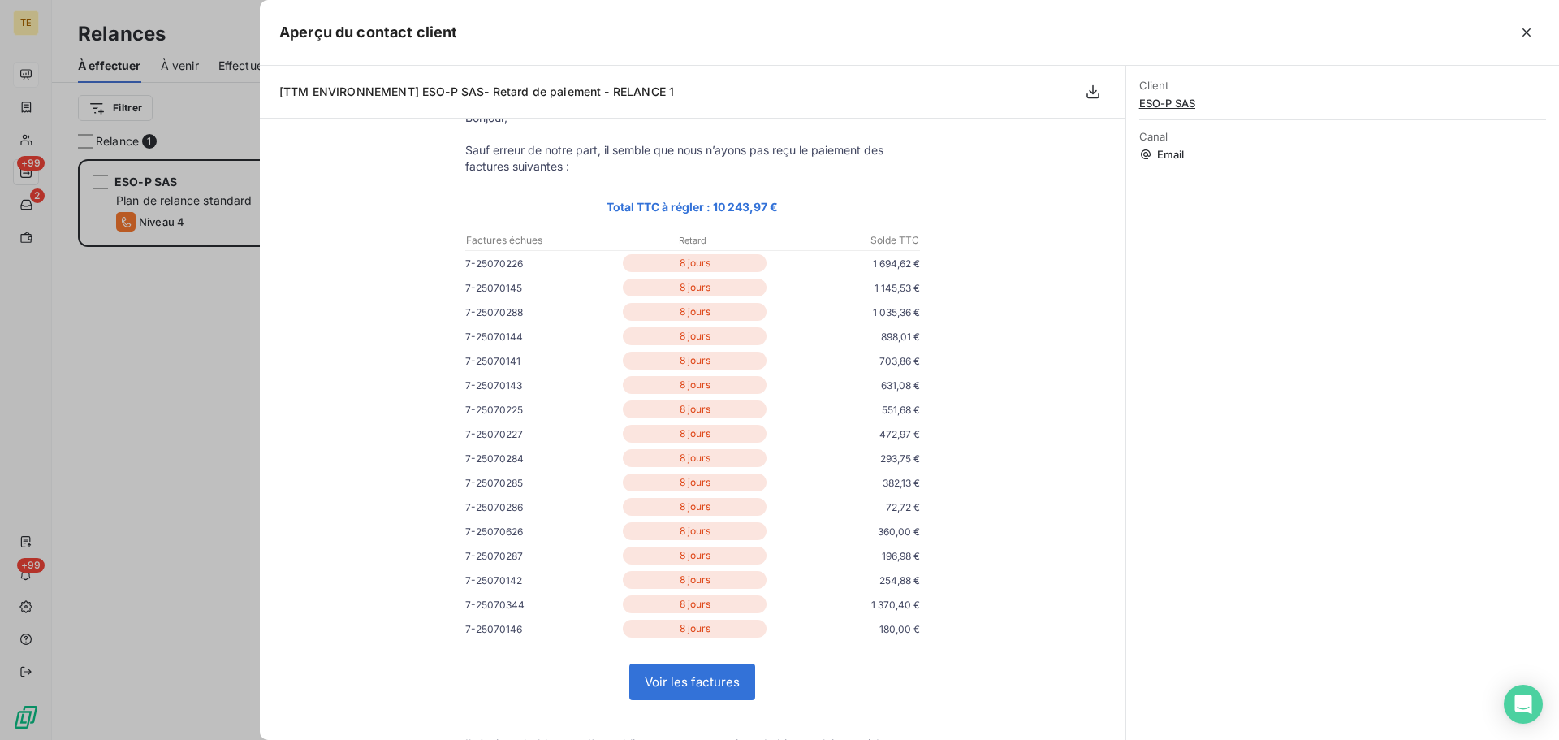
scroll to position [162, 0]
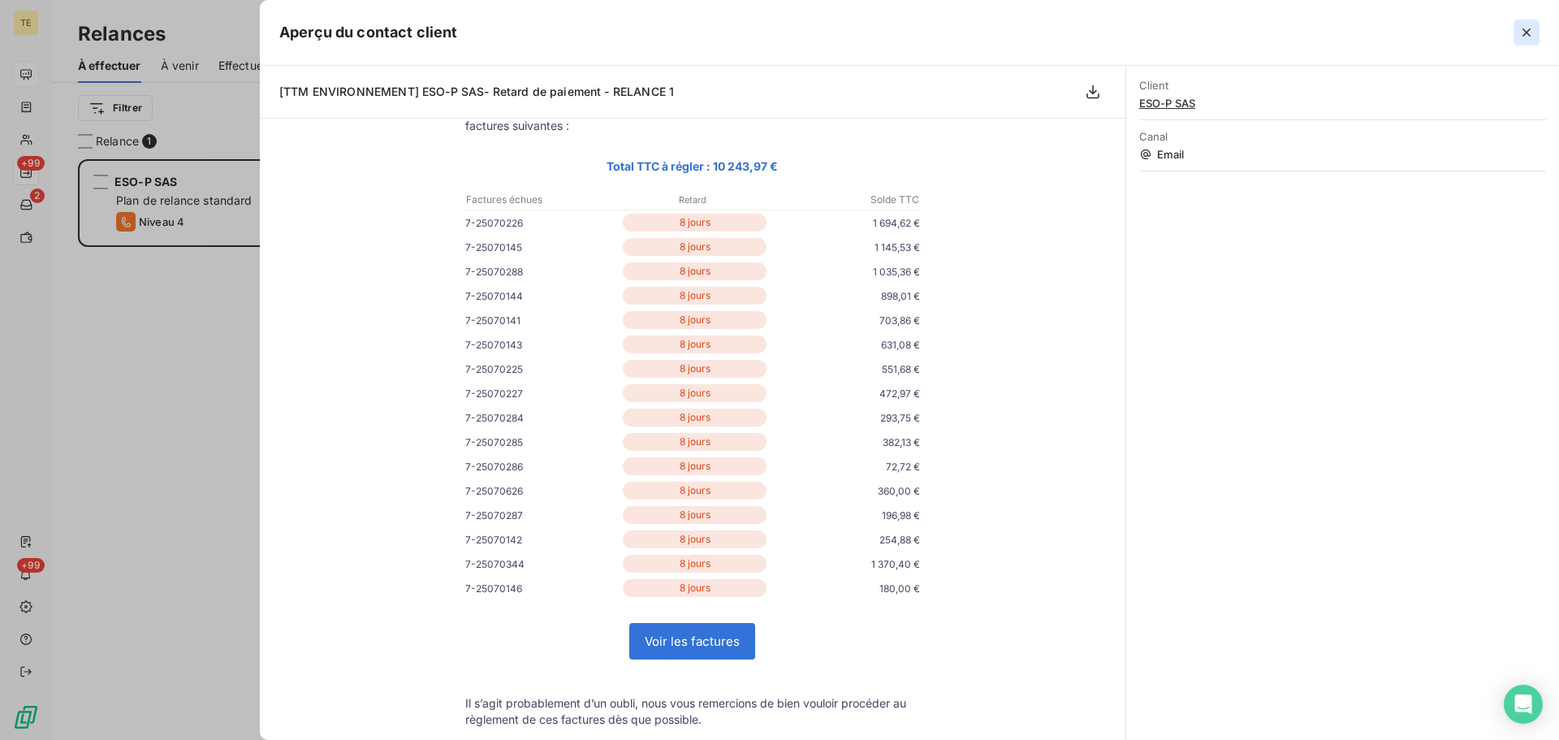
click at [1532, 26] on icon "button" at bounding box center [1526, 32] width 16 height 16
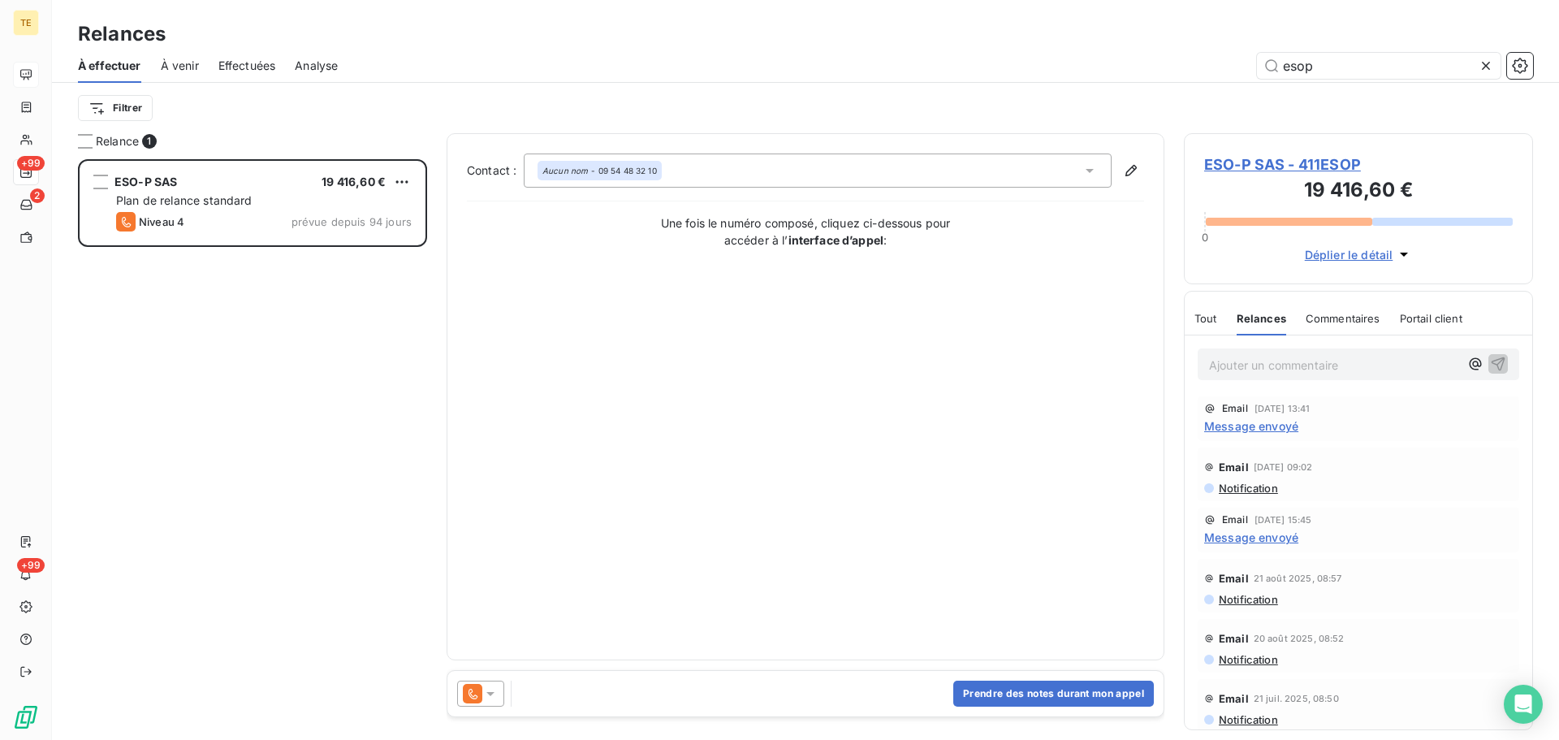
click at [1265, 487] on span "Notification" at bounding box center [1247, 487] width 61 height 13
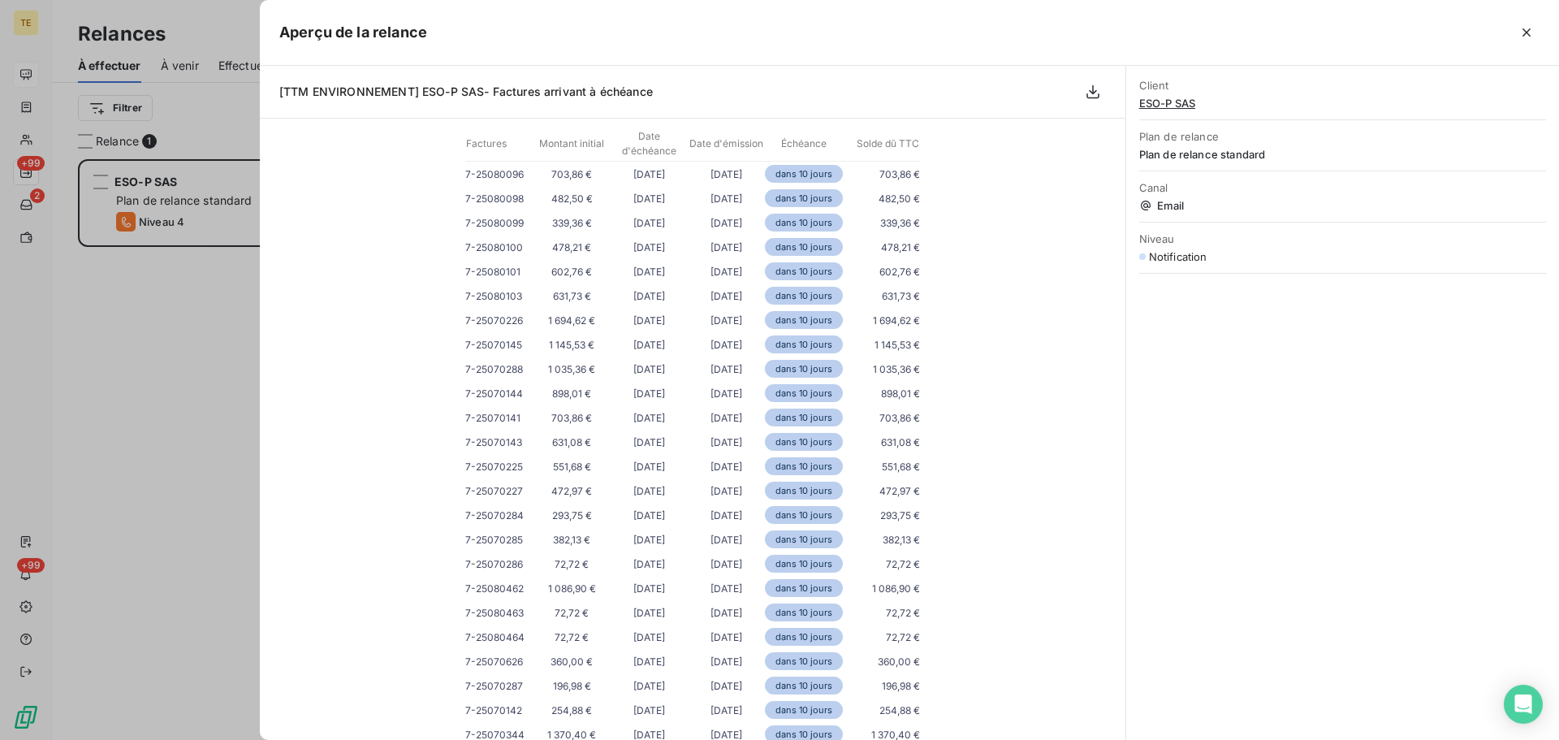
scroll to position [406, 0]
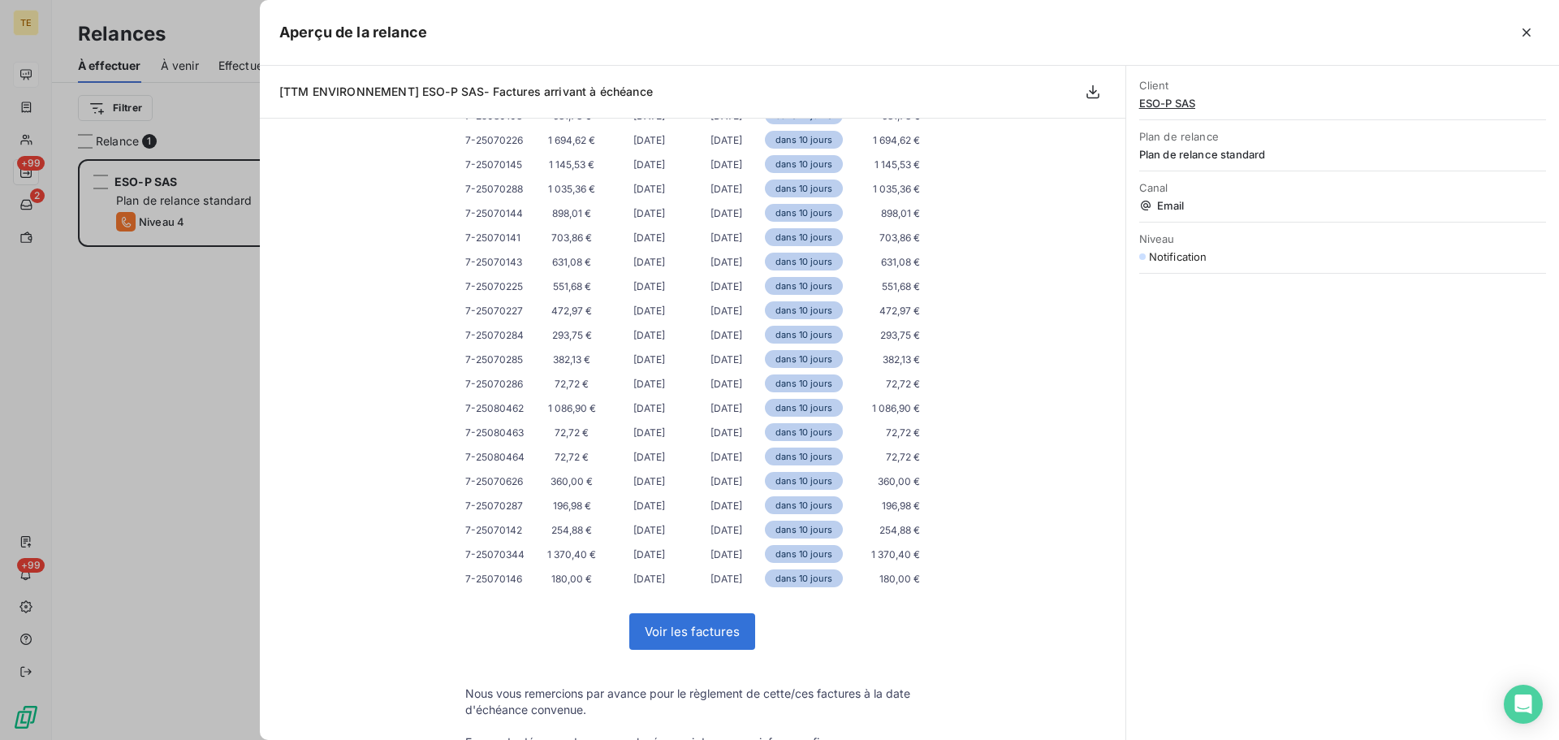
click at [1533, 36] on icon "button" at bounding box center [1526, 32] width 16 height 16
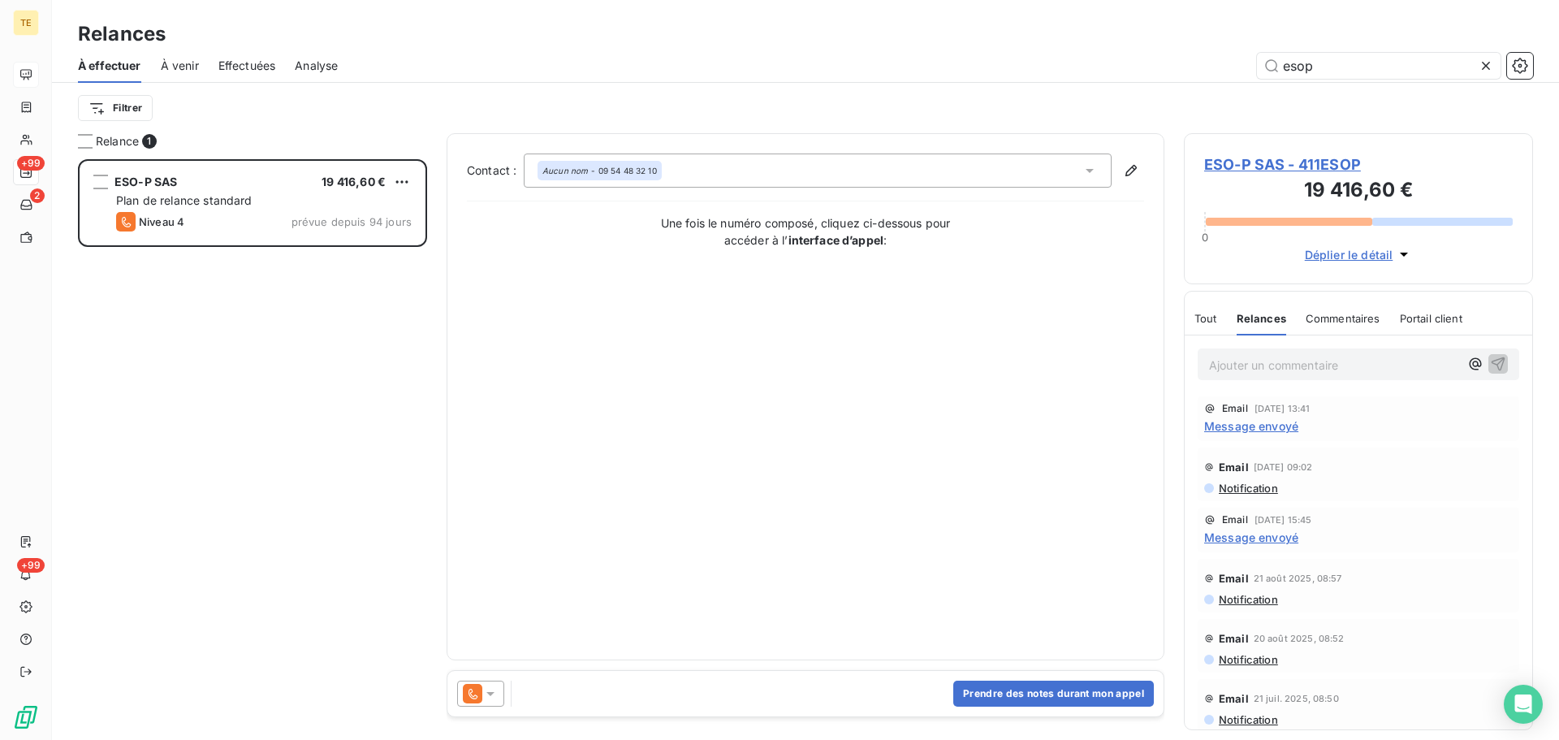
click at [1265, 536] on span "Message envoyé" at bounding box center [1251, 536] width 94 height 17
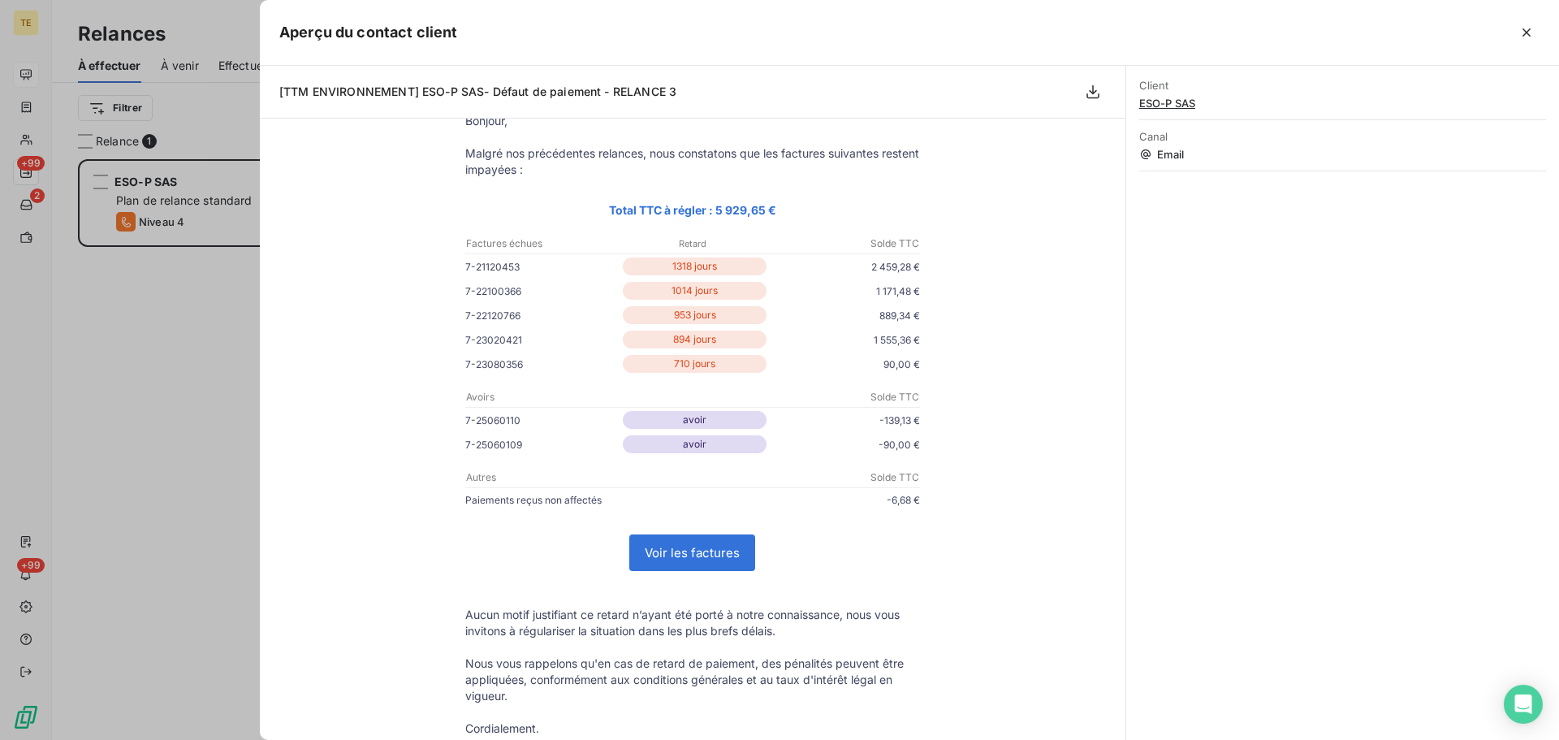
scroll to position [0, 0]
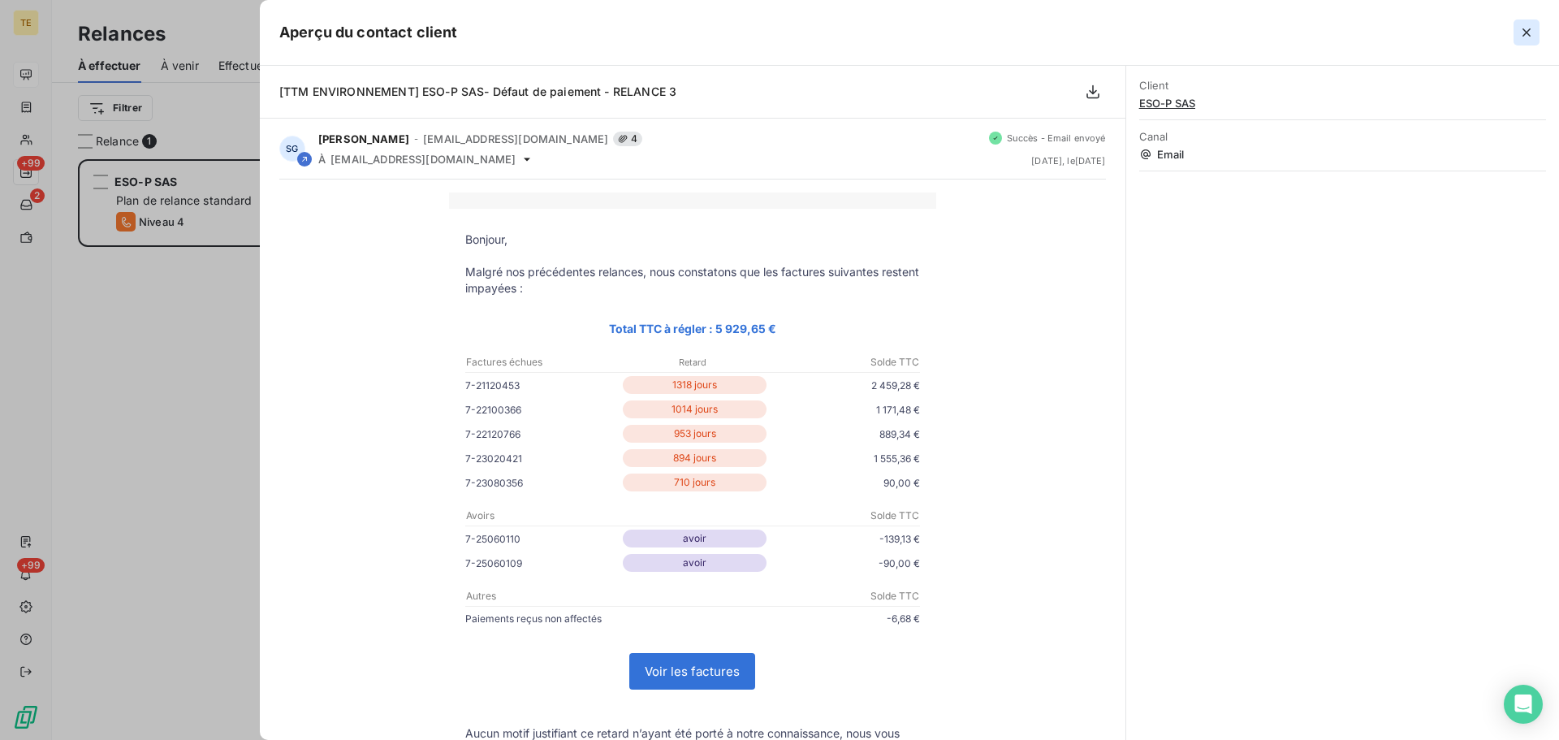
click at [1525, 32] on icon "button" at bounding box center [1526, 32] width 8 height 8
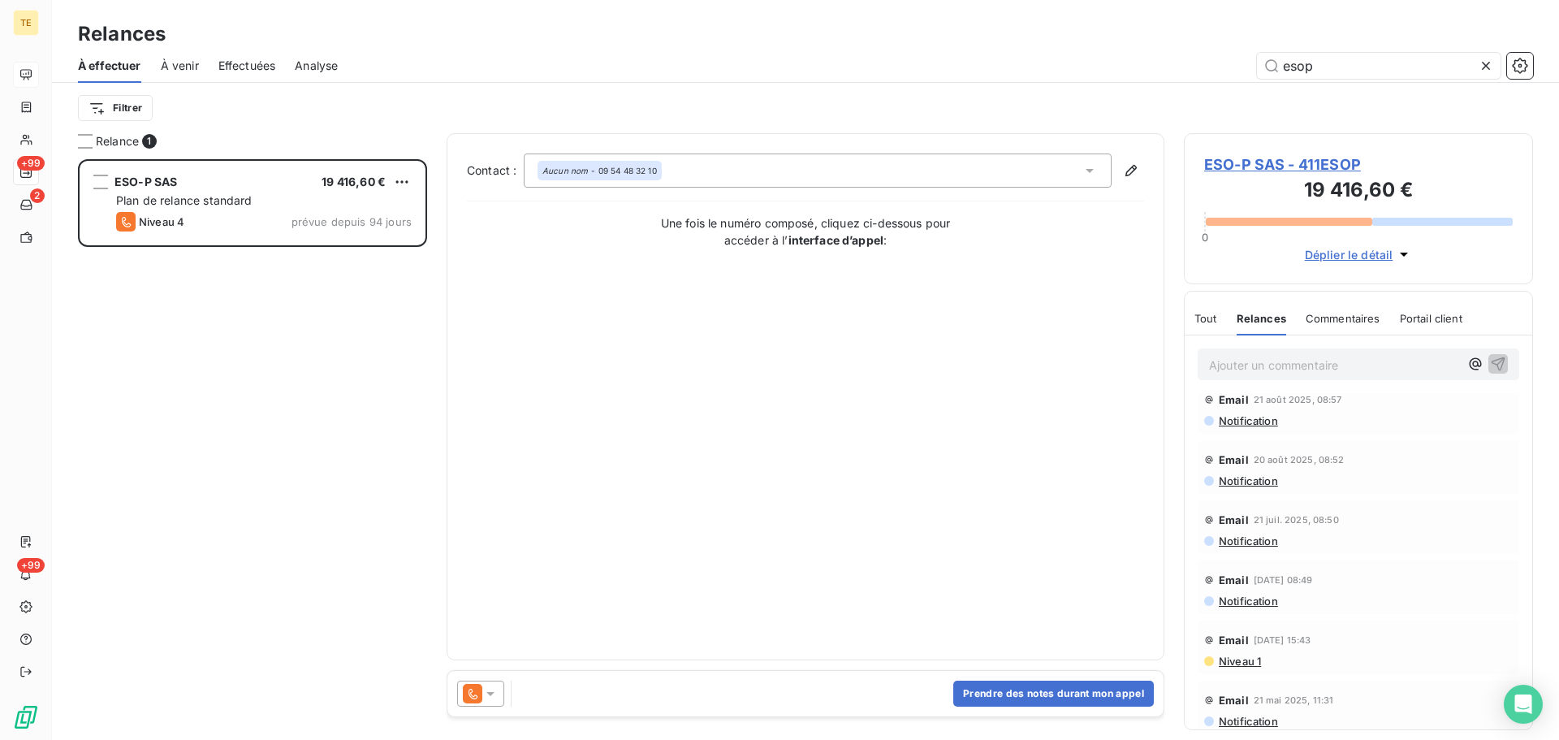
scroll to position [187, 0]
click at [1338, 318] on span "Commentaires" at bounding box center [1342, 318] width 75 height 13
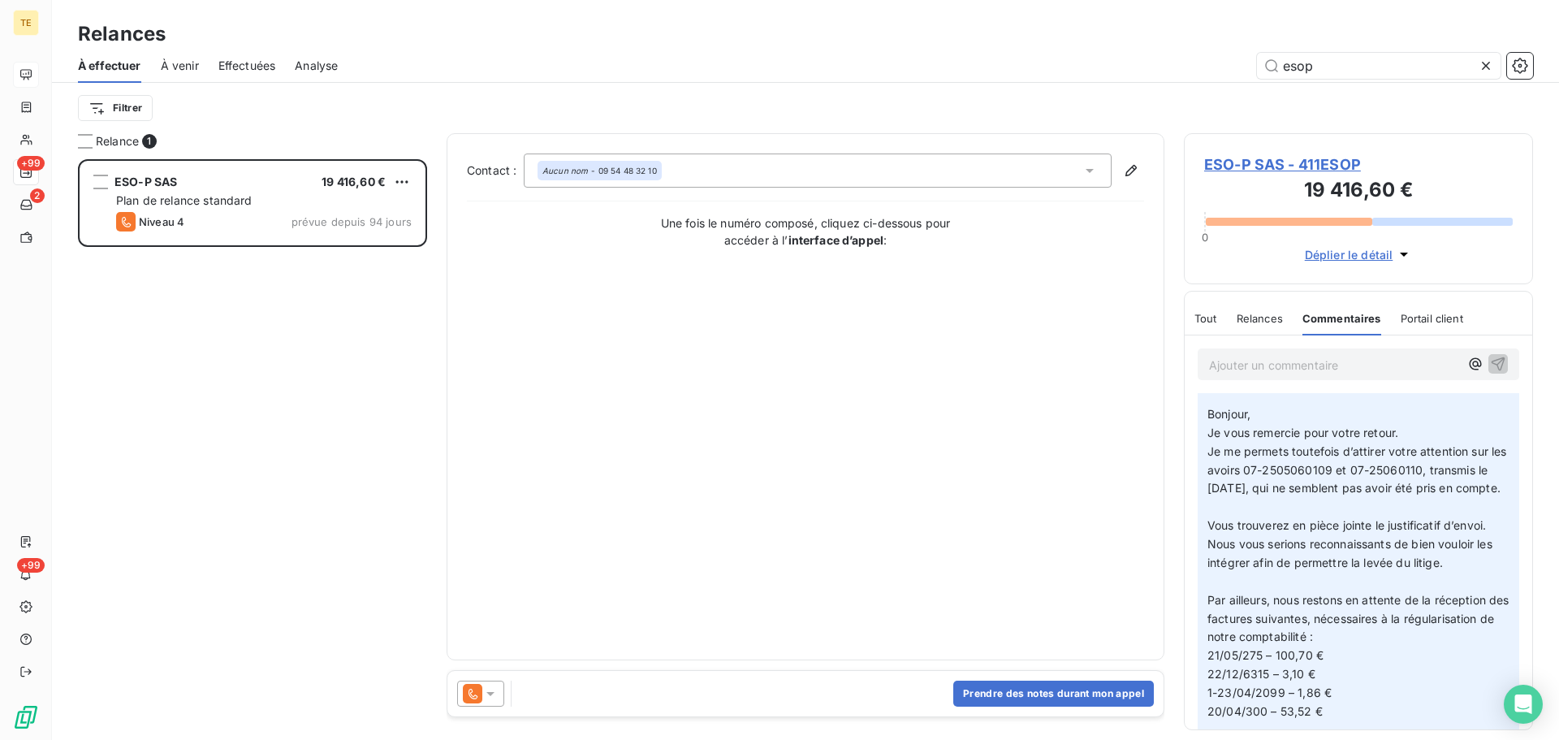
scroll to position [0, 0]
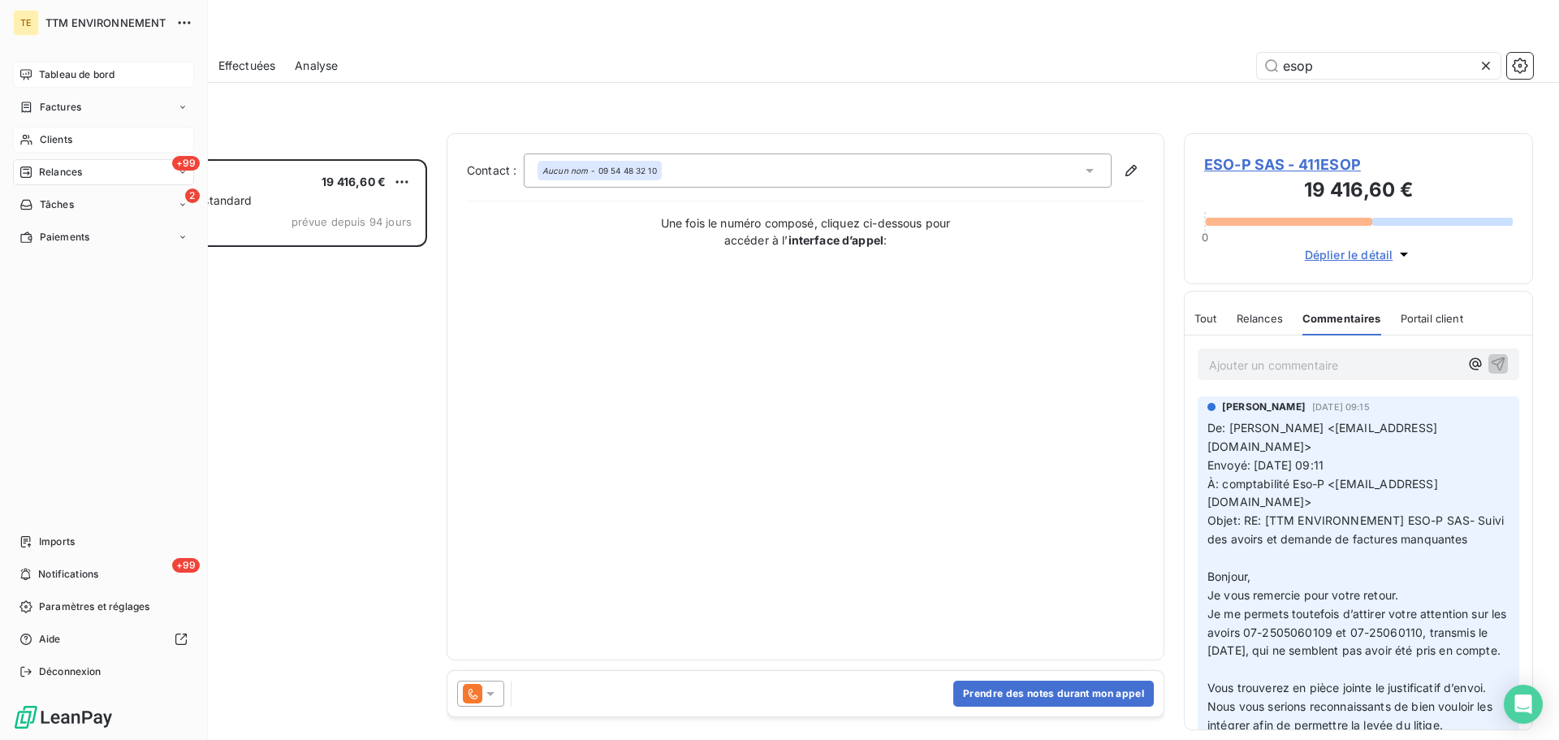
click at [63, 130] on div "Clients" at bounding box center [103, 140] width 181 height 26
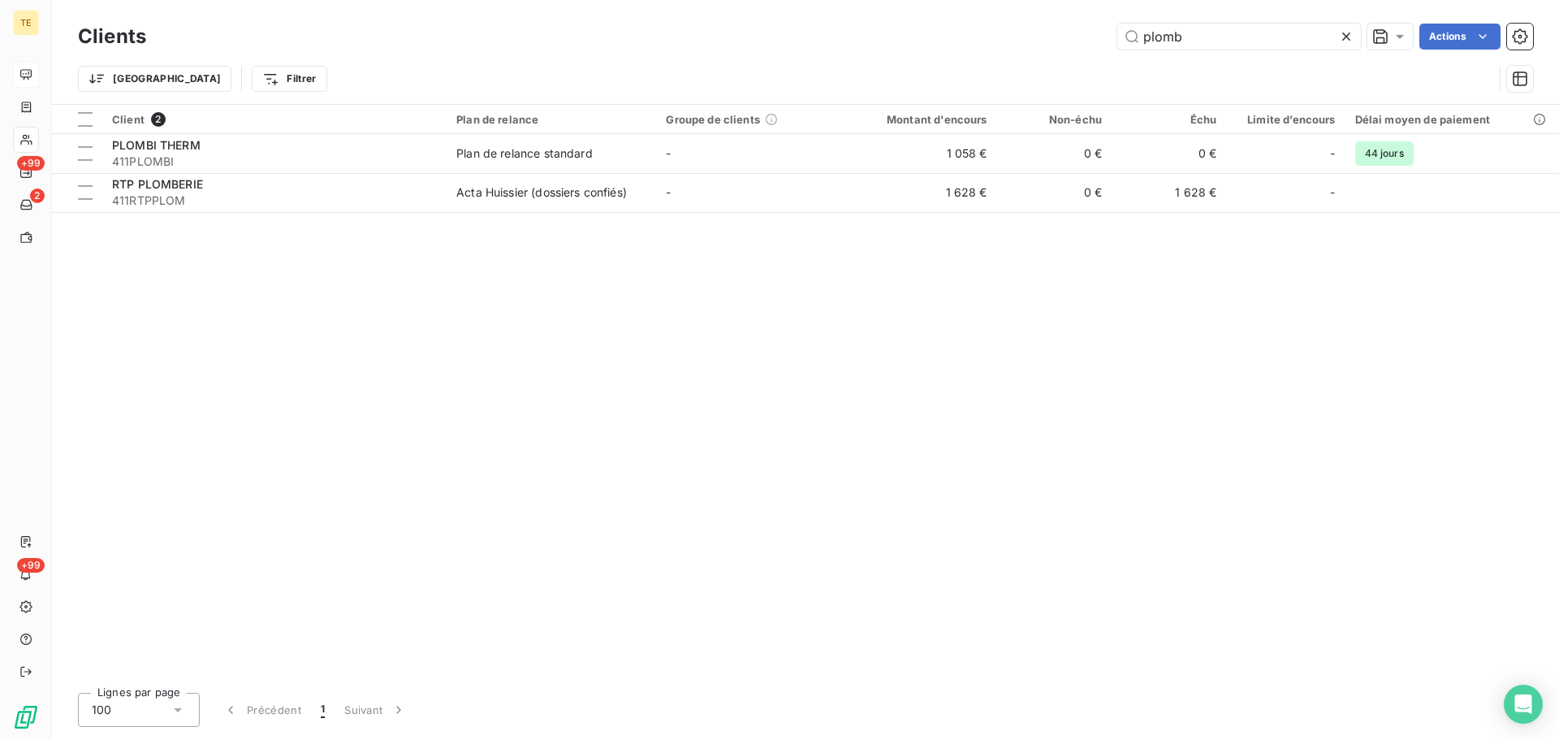
drag, startPoint x: 1194, startPoint y: 41, endPoint x: 852, endPoint y: 33, distance: 341.9
click at [852, 34] on div "plomb Actions" at bounding box center [849, 37] width 1367 height 26
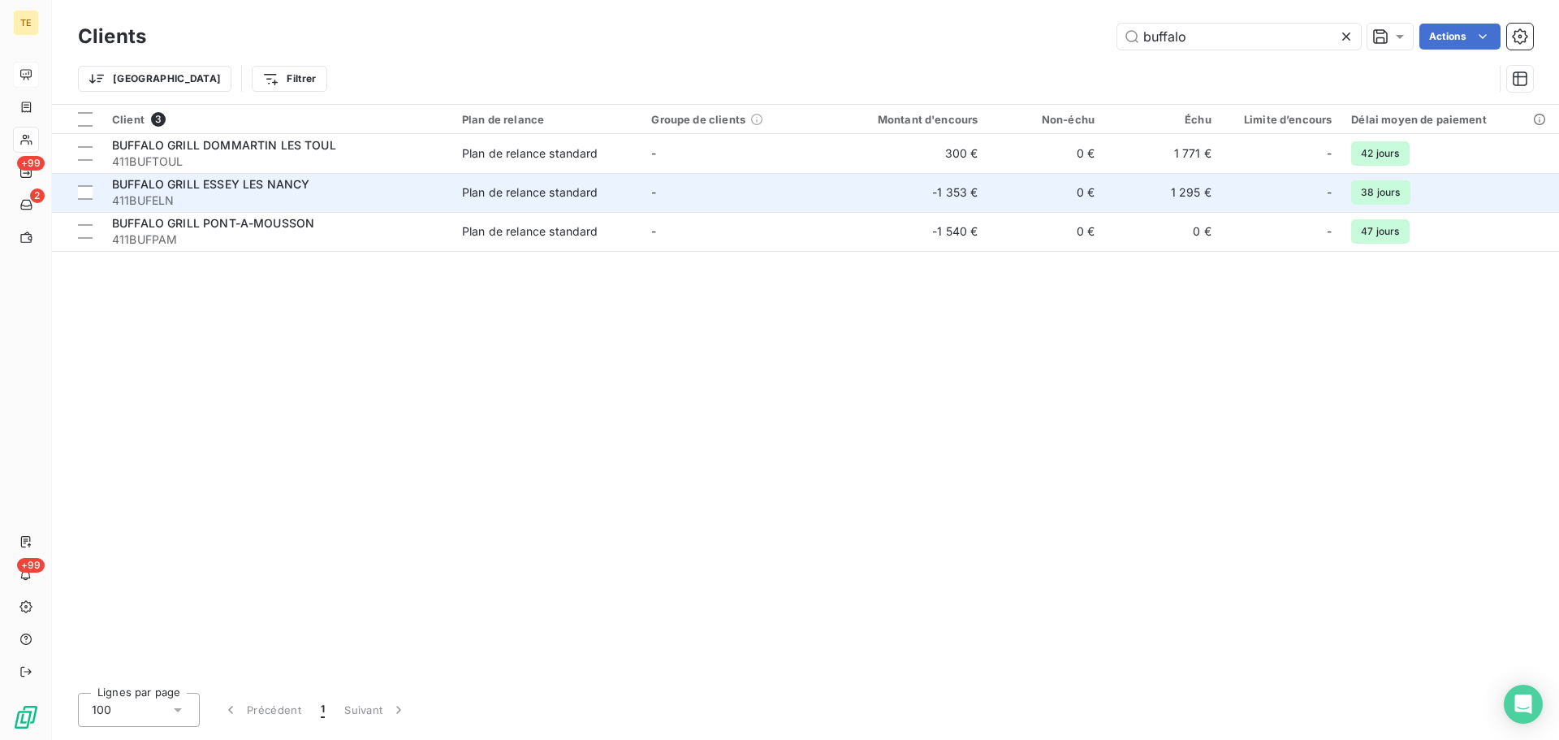
type input "buffalo"
click at [286, 188] on span "BUFFALO GRILL ESSEY LES NANCY" at bounding box center [210, 184] width 197 height 14
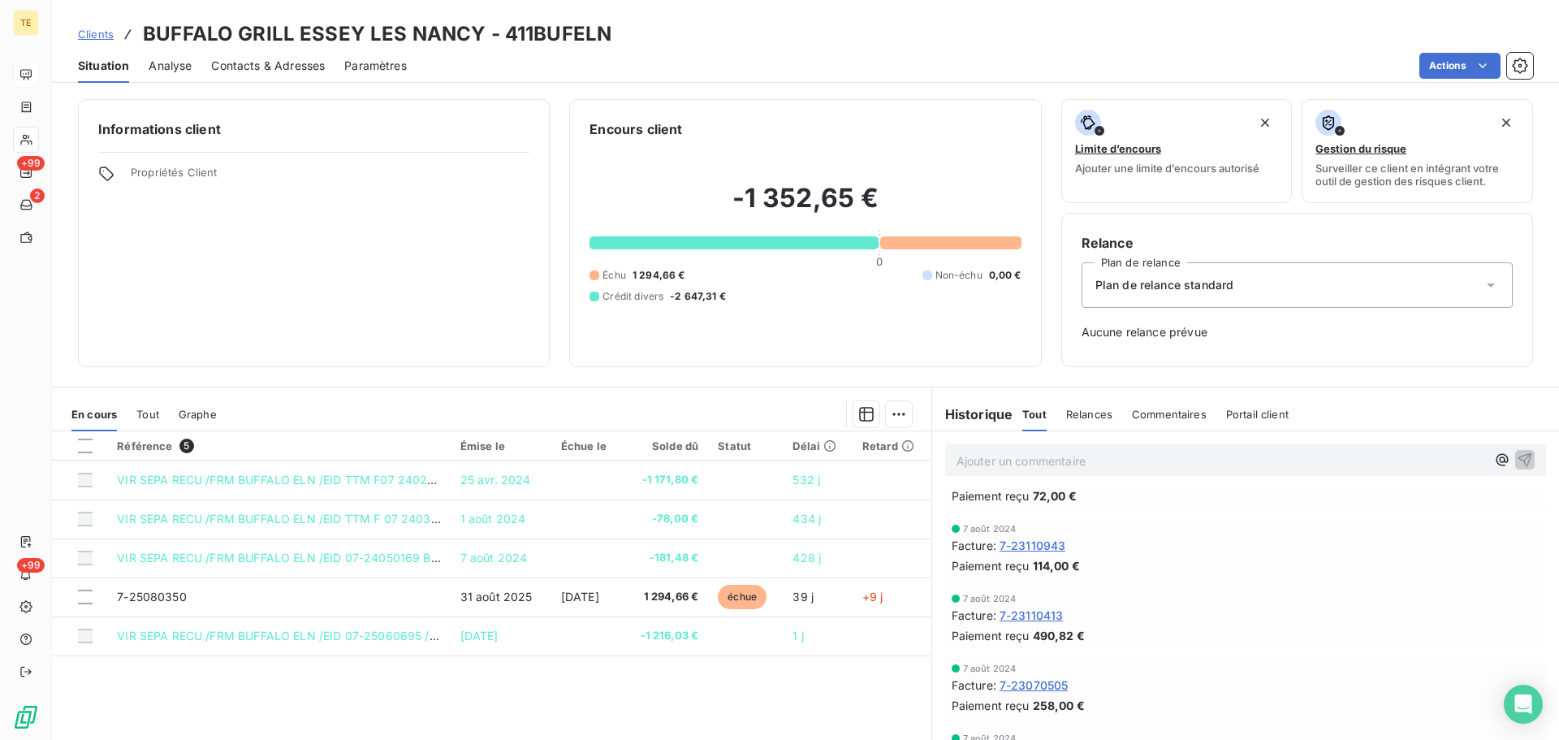
scroll to position [1063, 0]
click at [1186, 409] on span "Commentaires" at bounding box center [1169, 414] width 75 height 13
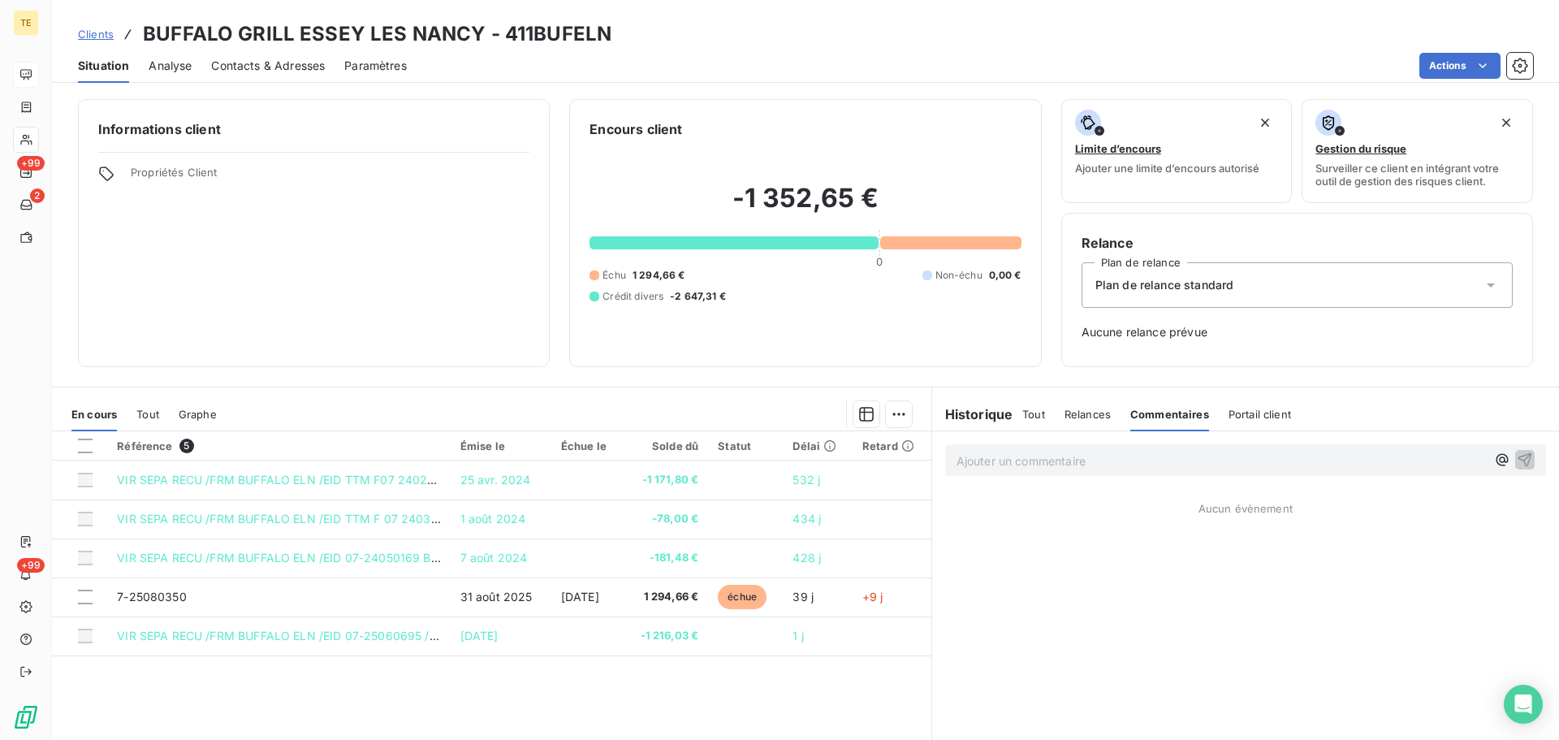
click at [1022, 414] on span "Tout" at bounding box center [1033, 414] width 23 height 13
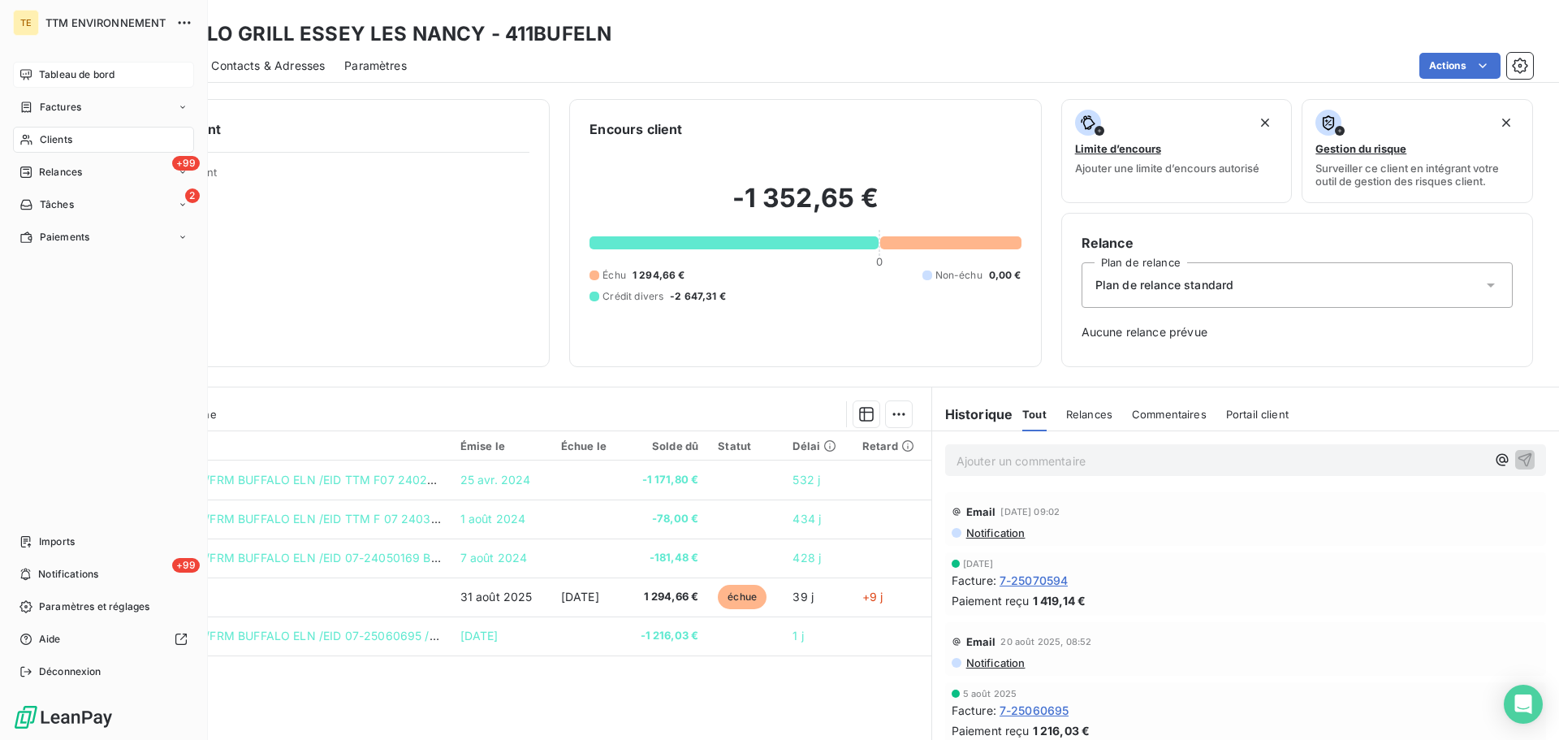
click at [50, 133] on span "Clients" at bounding box center [56, 139] width 32 height 15
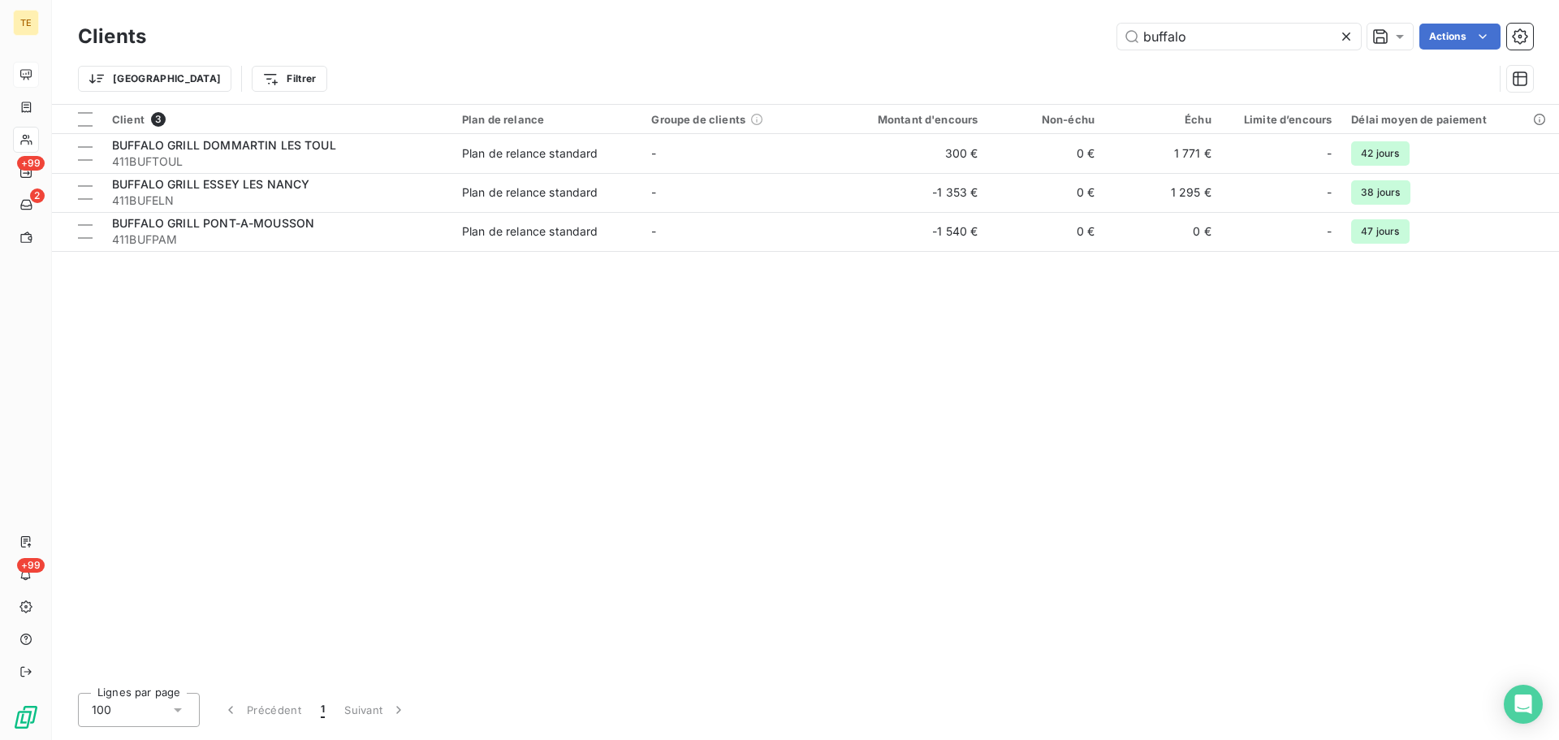
drag, startPoint x: 1231, startPoint y: 37, endPoint x: 883, endPoint y: 48, distance: 348.4
click at [924, 48] on div "buffalo Actions" at bounding box center [849, 37] width 1367 height 26
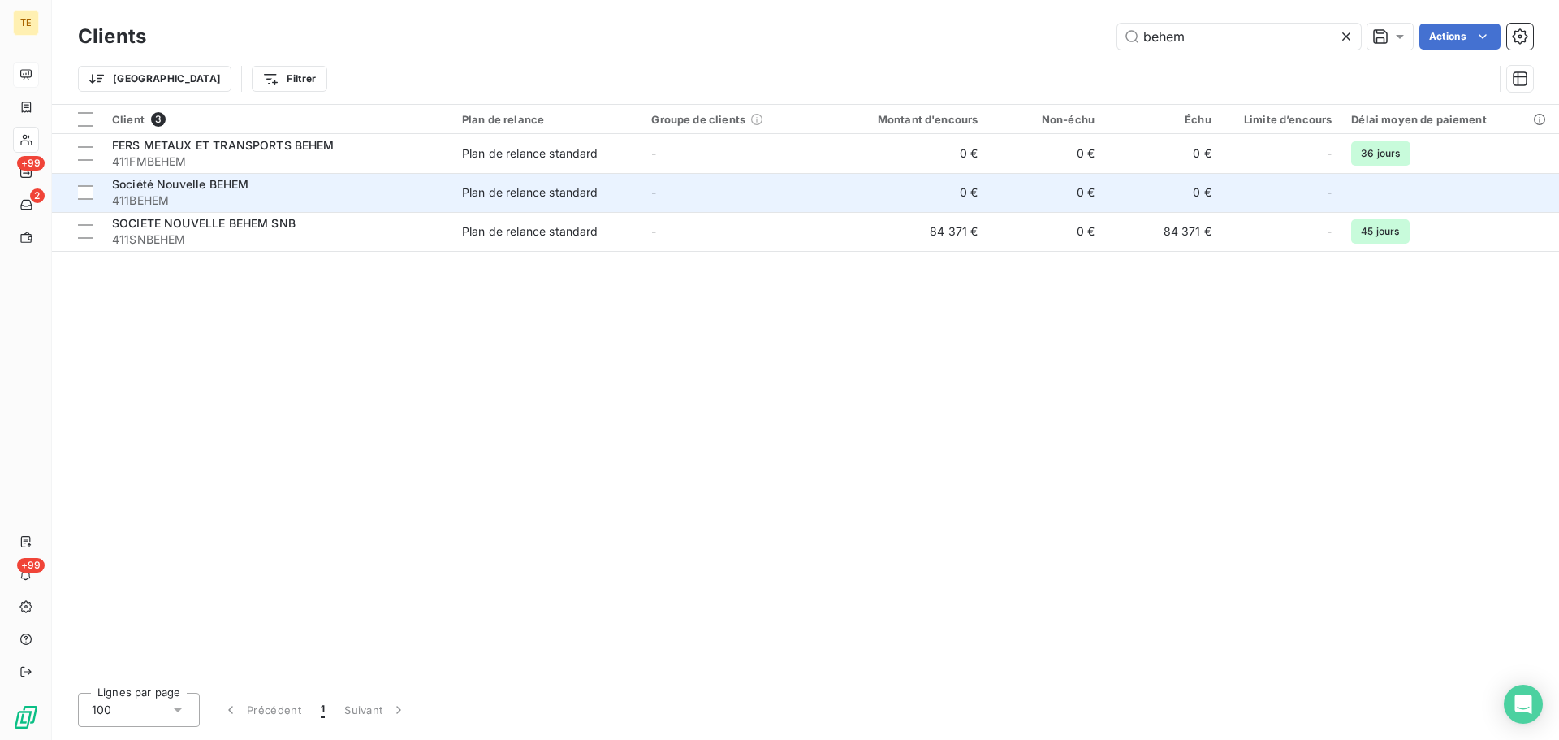
type input "behem"
click at [199, 182] on span "Société Nouvelle BEHEM" at bounding box center [180, 184] width 136 height 14
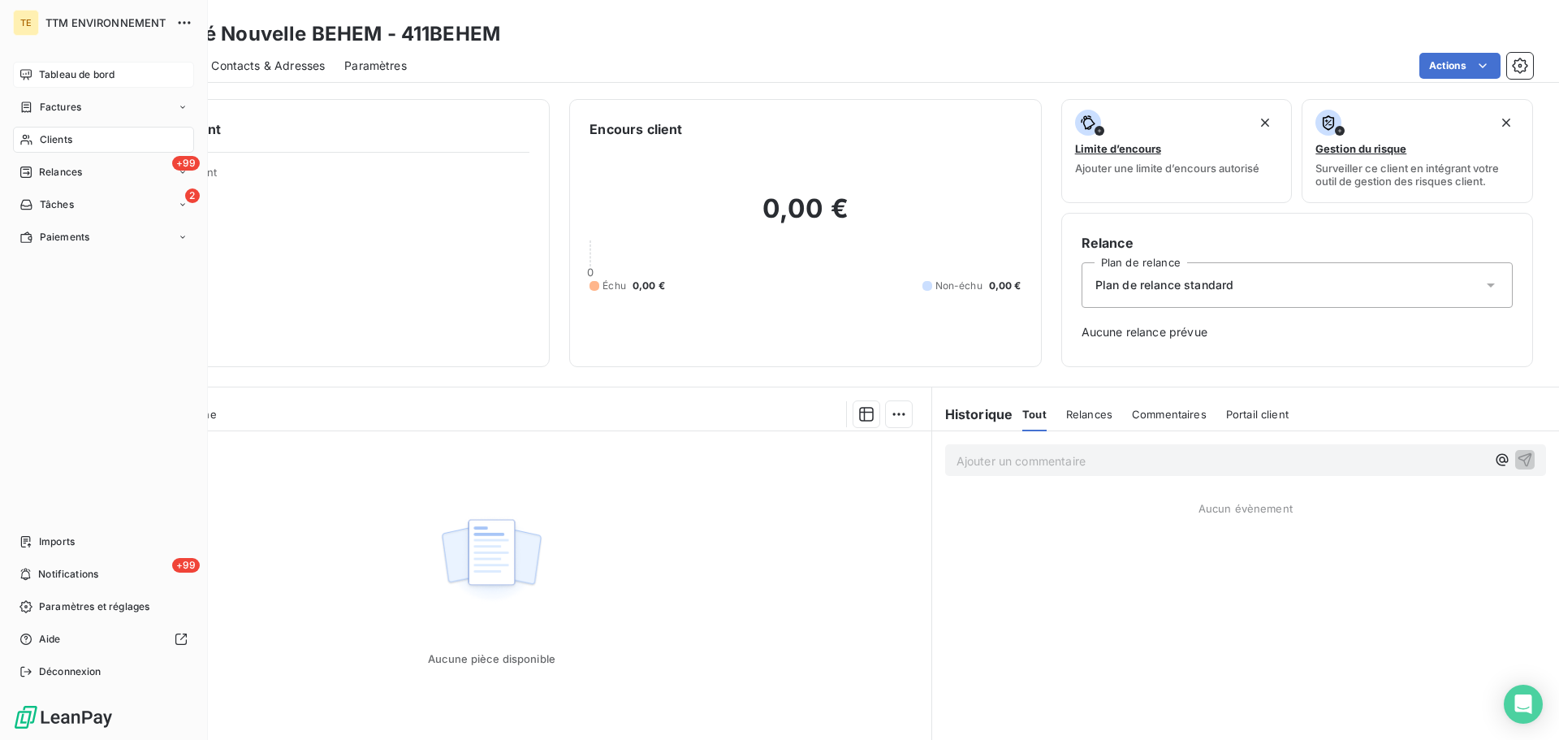
click at [62, 132] on span "Clients" at bounding box center [56, 139] width 32 height 15
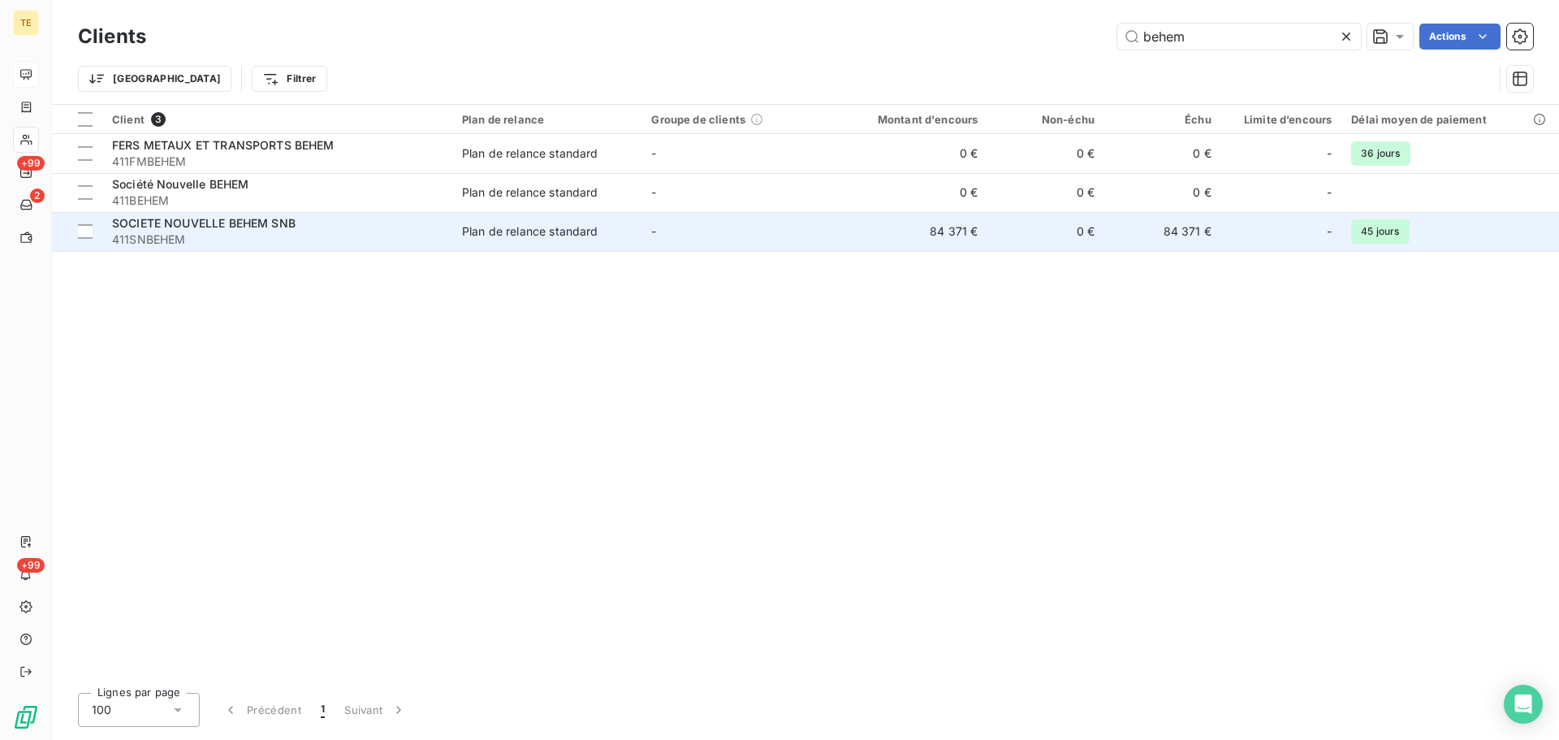
click at [274, 231] on div "SOCIETE NOUVELLE BEHEM SNB" at bounding box center [277, 223] width 330 height 16
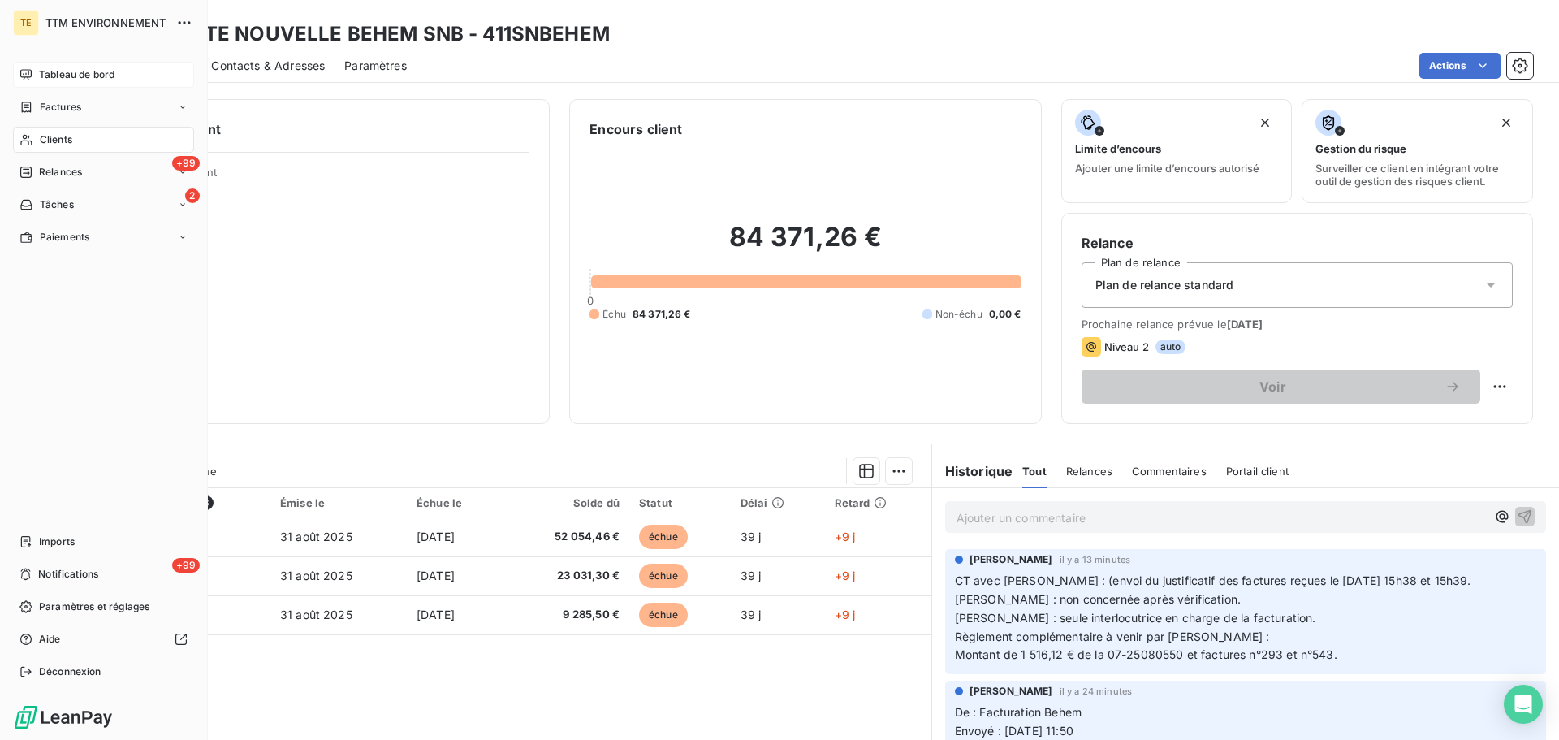
click at [75, 71] on span "Tableau de bord" at bounding box center [76, 74] width 75 height 15
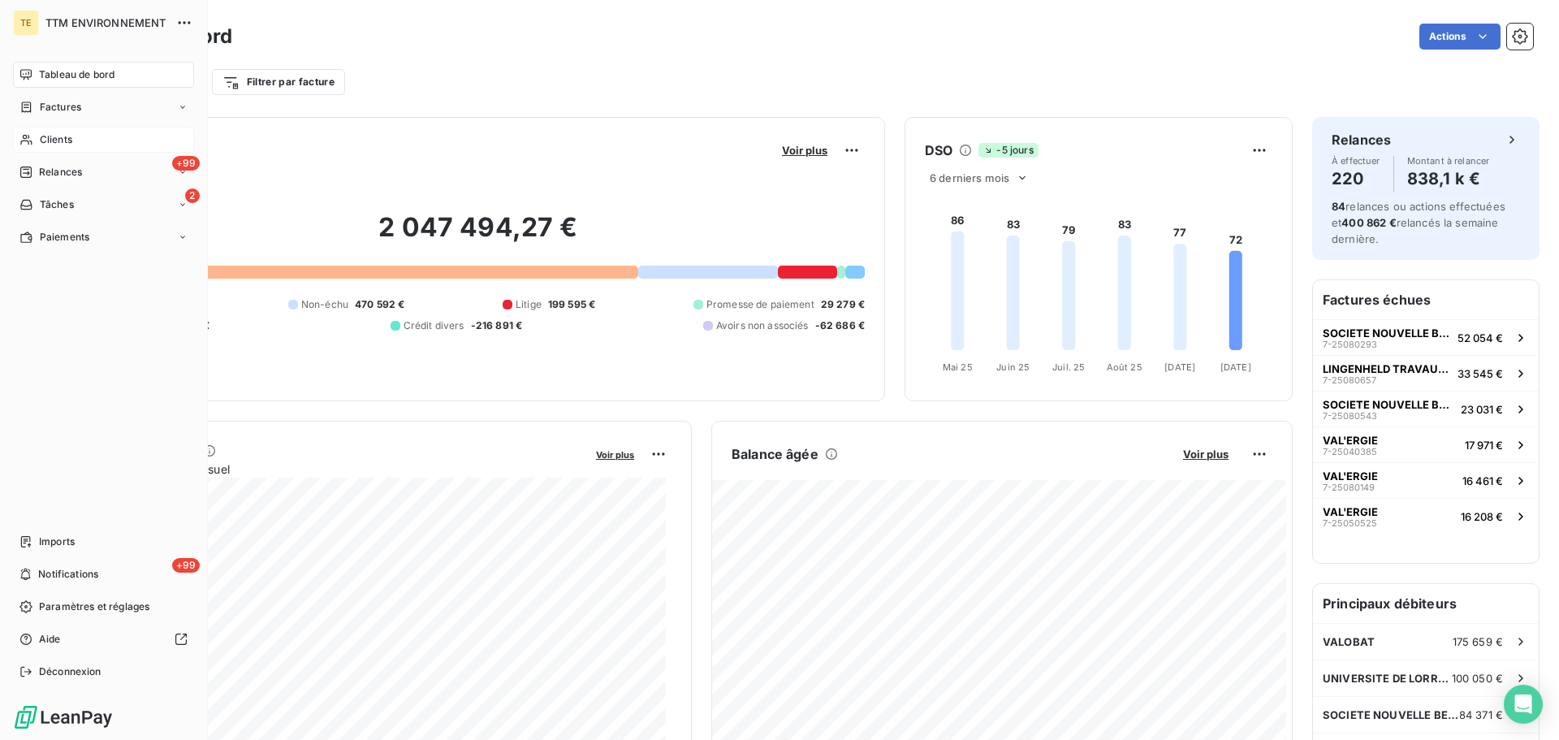
click at [82, 145] on div "Clients" at bounding box center [103, 140] width 181 height 26
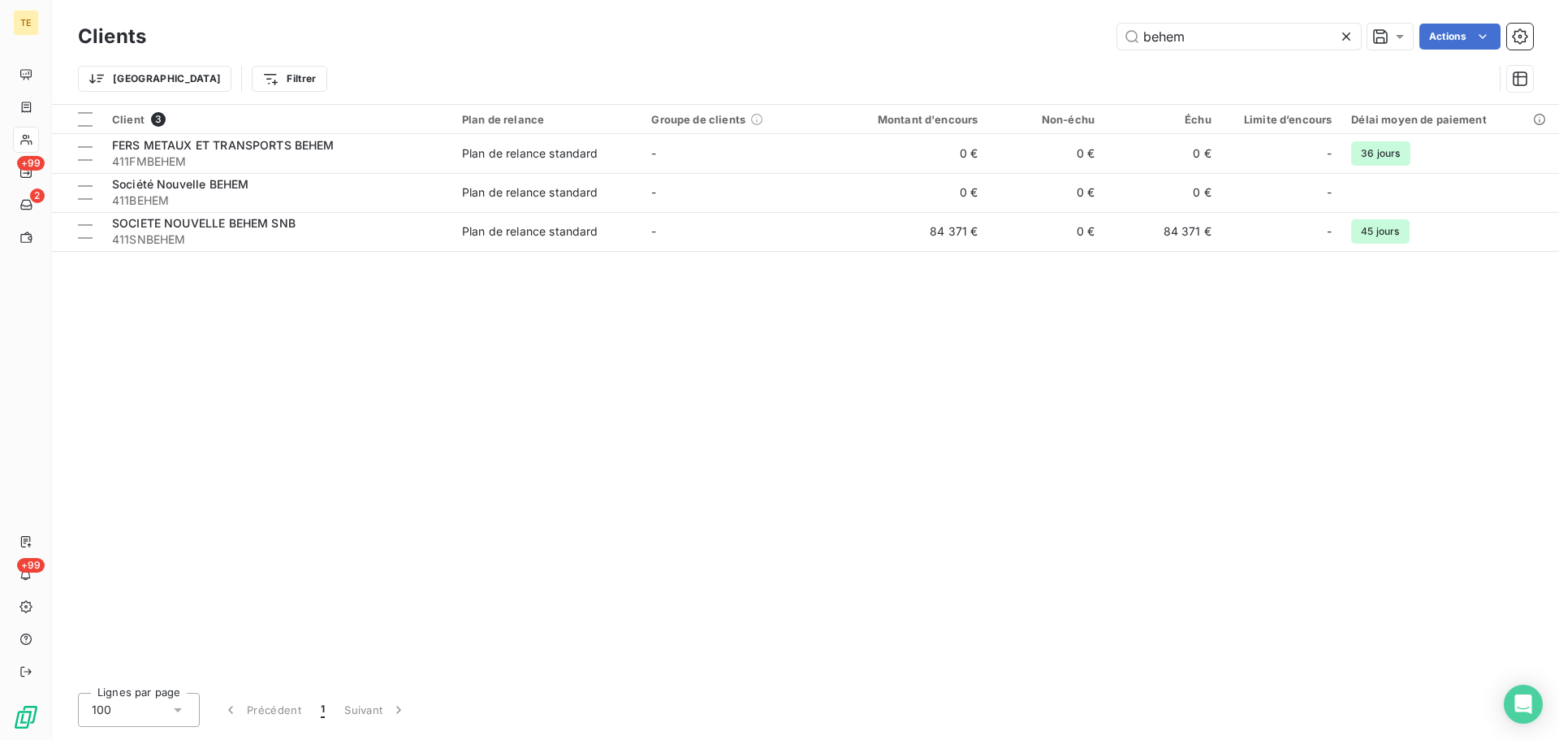
drag, startPoint x: 1256, startPoint y: 33, endPoint x: 1004, endPoint y: 19, distance: 252.1
click at [1020, 24] on div "behem Actions" at bounding box center [849, 37] width 1367 height 26
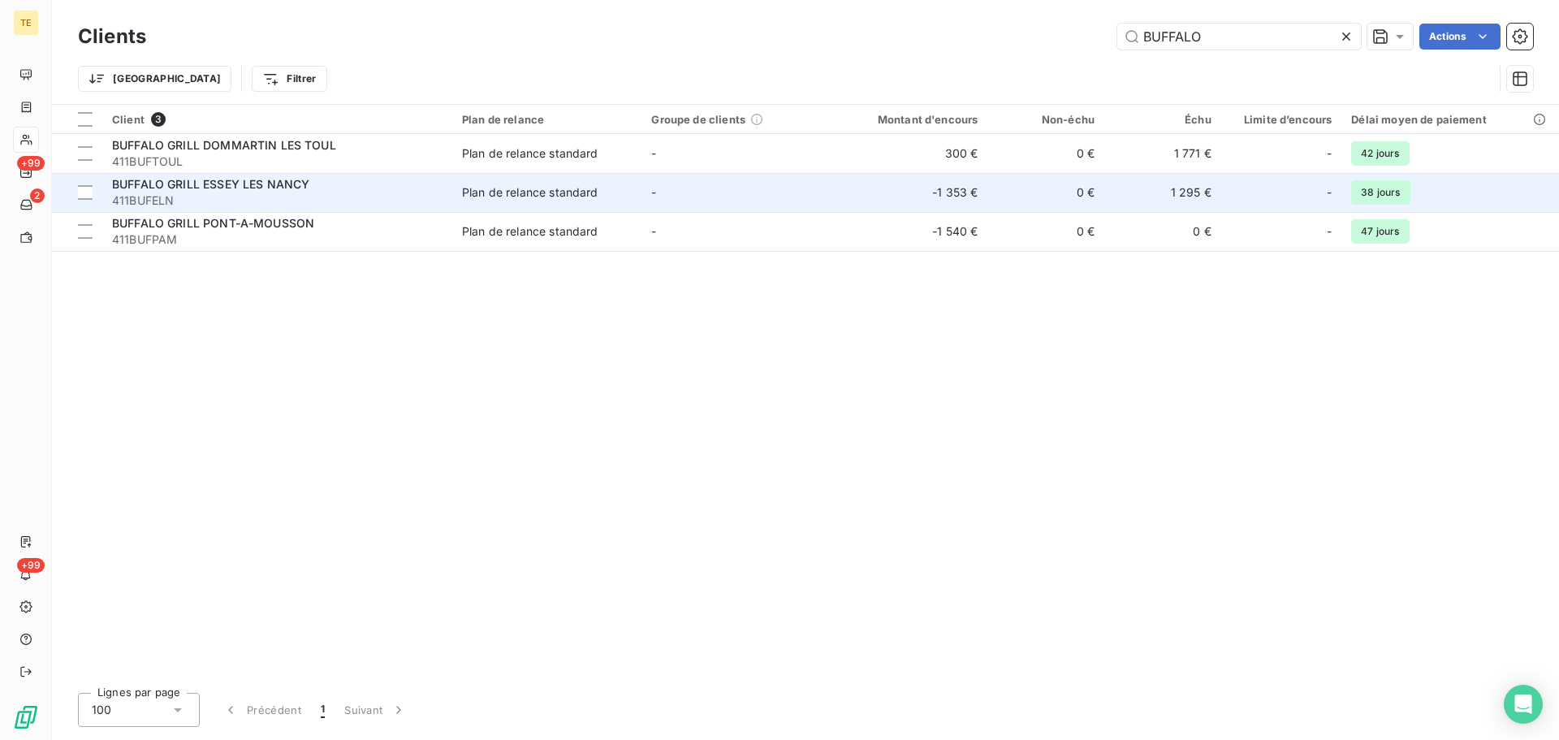
type input "BUFFALO"
click at [312, 186] on div "BUFFALO GRILL ESSEY LES NANCY" at bounding box center [277, 184] width 330 height 16
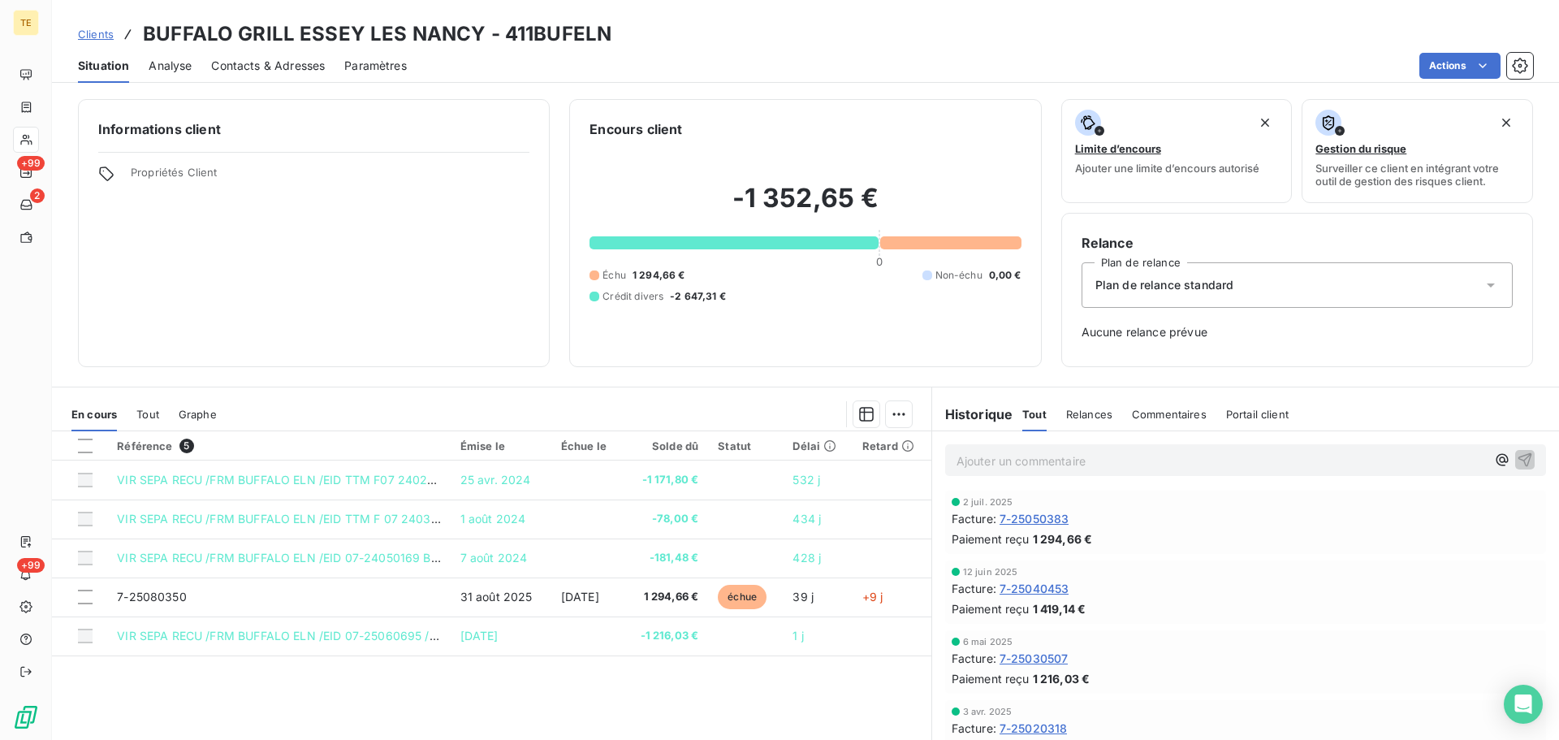
scroll to position [325, 0]
